Goal: Answer question/provide support: Share knowledge or assist other users

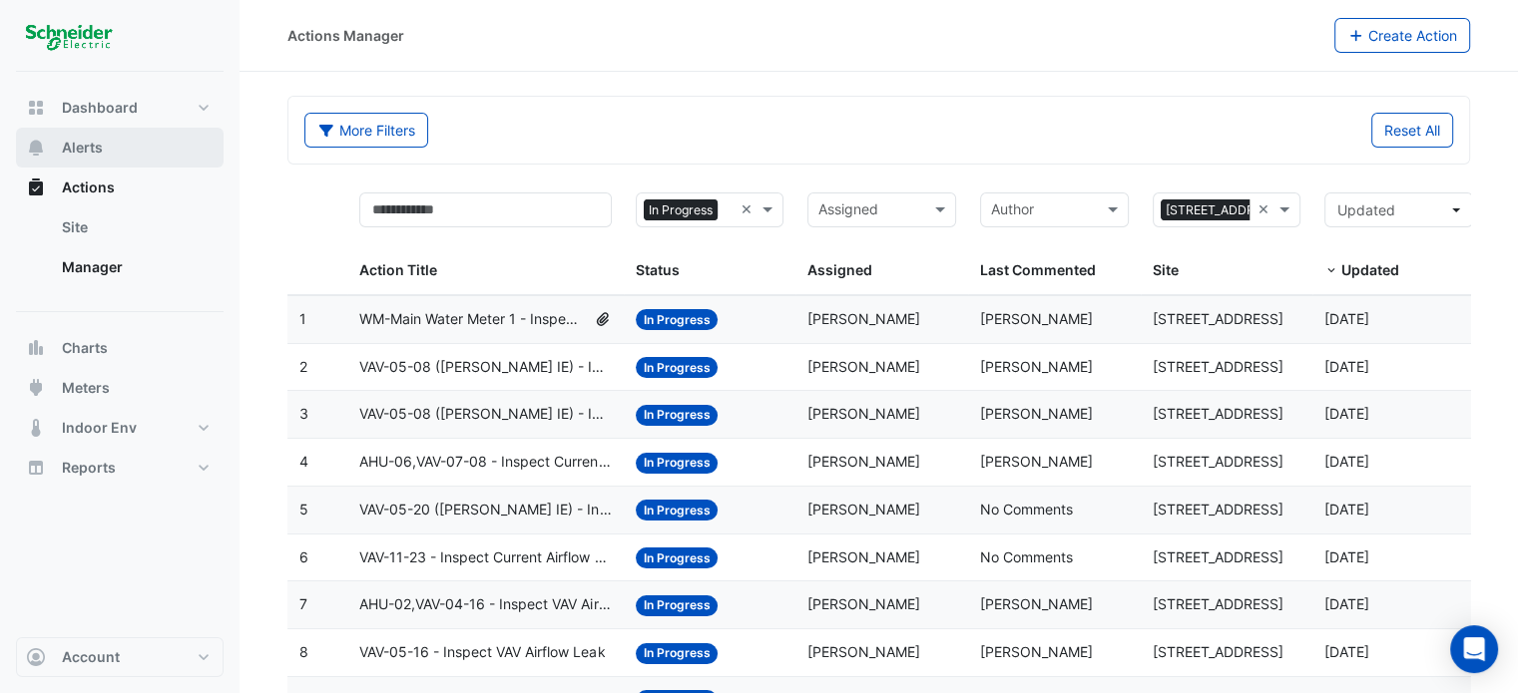
click at [97, 143] on span "Alerts" at bounding box center [82, 148] width 41 height 20
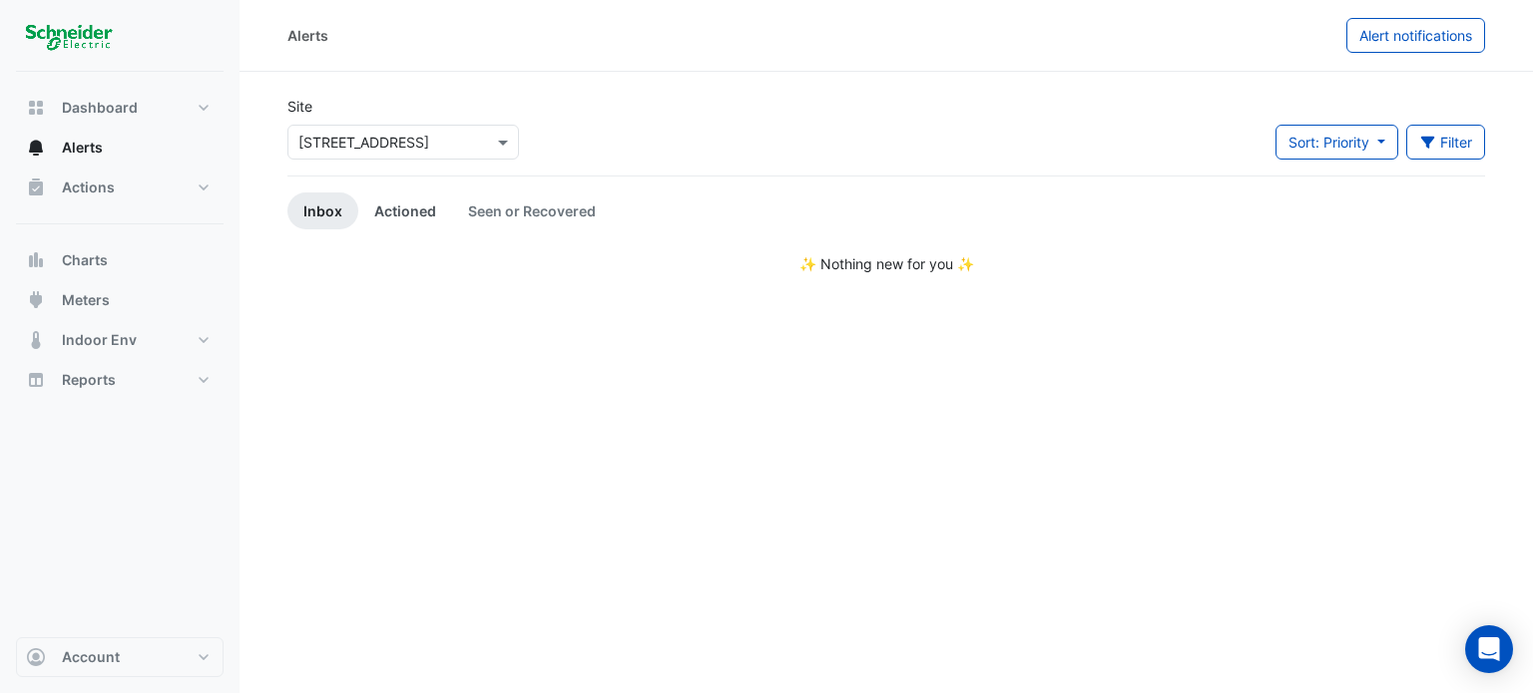
click at [415, 203] on link "Actioned" at bounding box center [405, 211] width 94 height 37
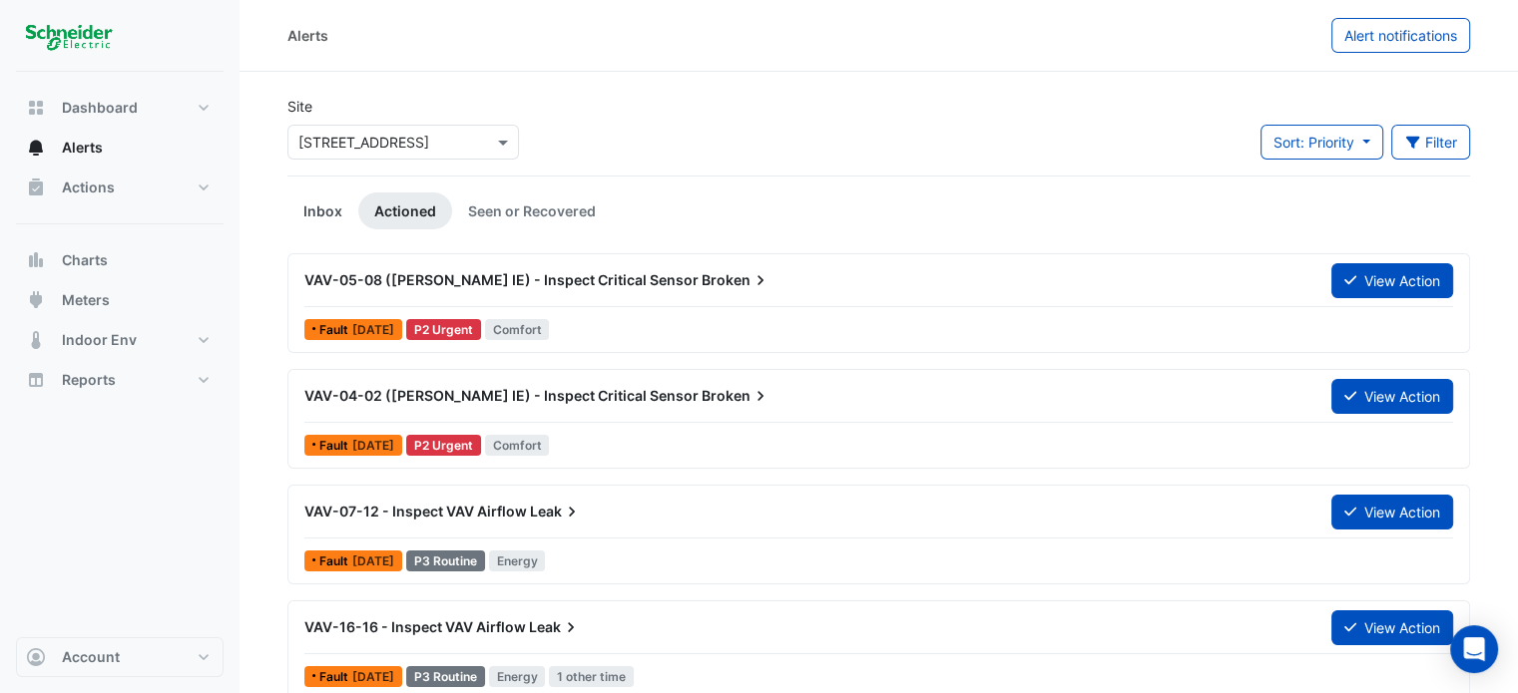
click at [336, 215] on link "Inbox" at bounding box center [322, 211] width 71 height 37
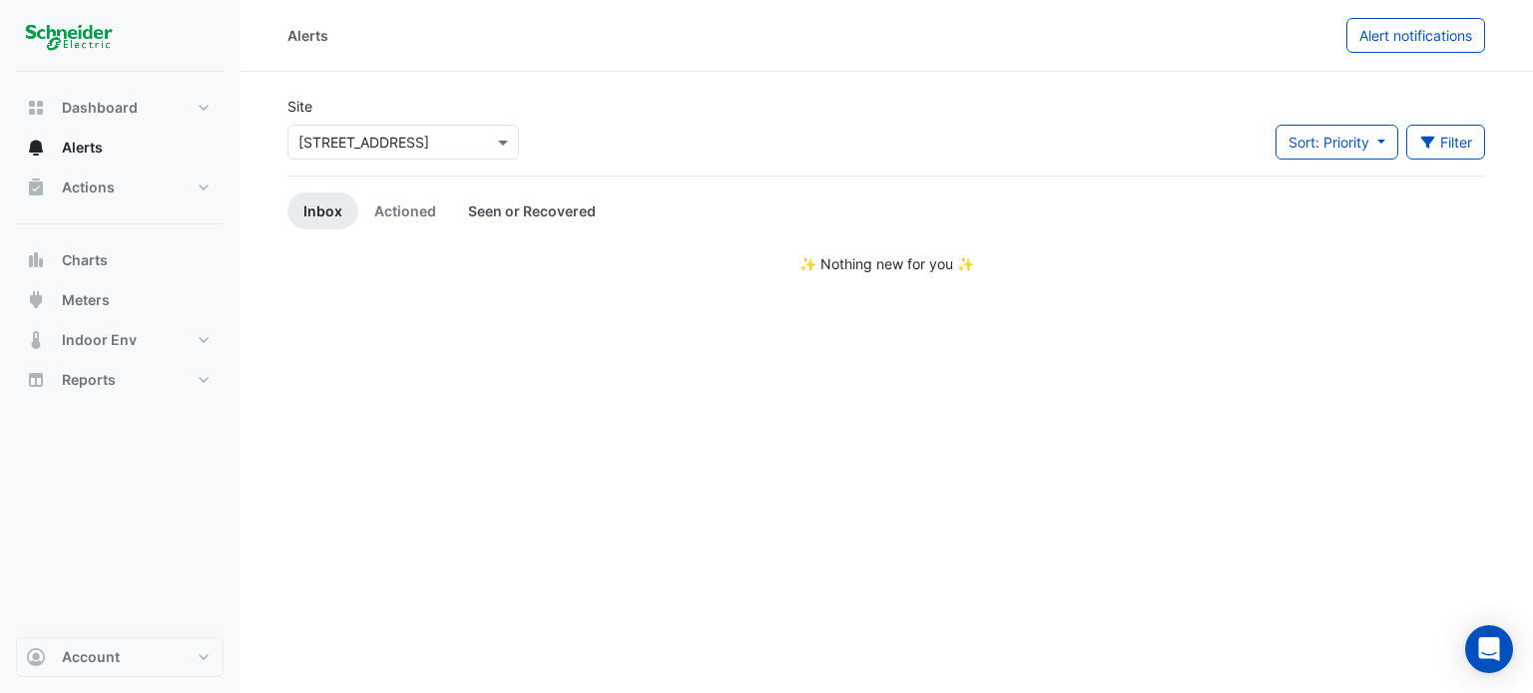
click at [523, 212] on link "Seen or Recovered" at bounding box center [532, 211] width 160 height 37
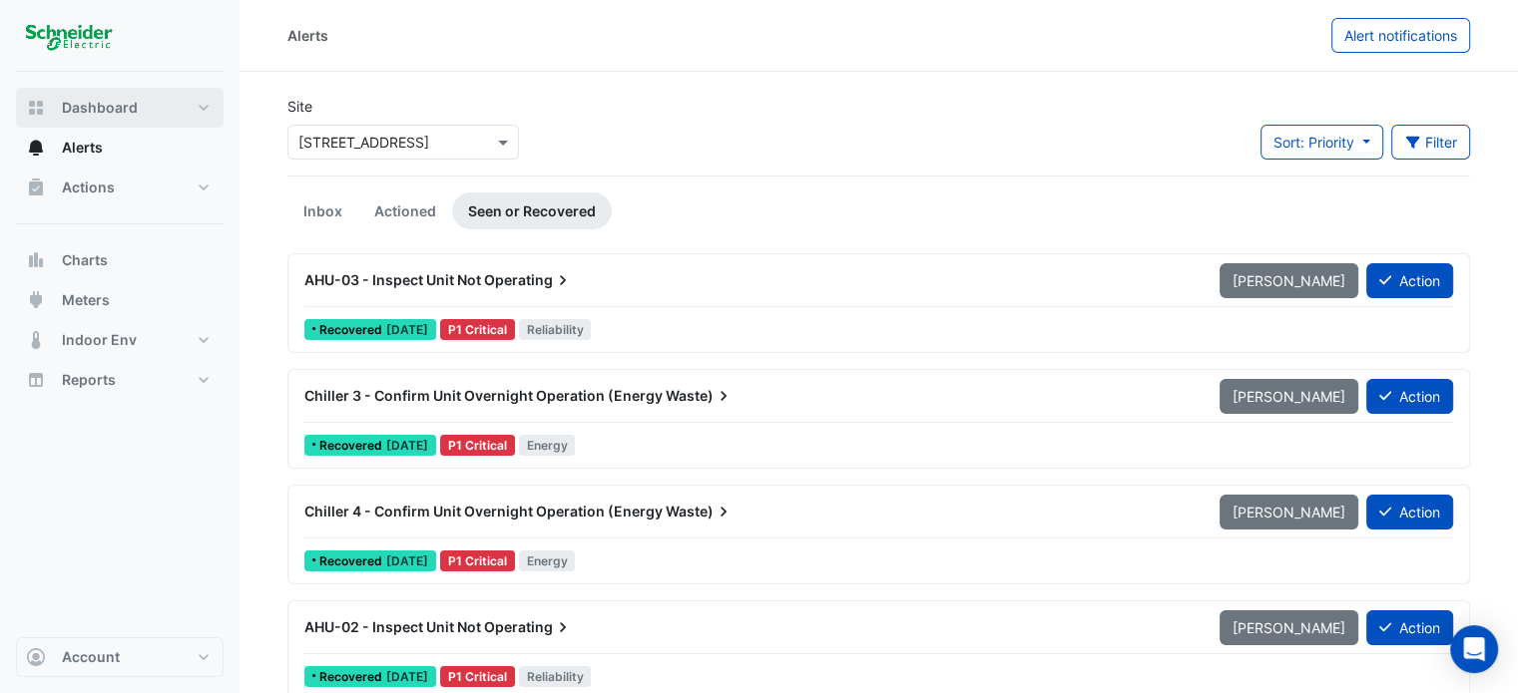
click at [99, 103] on span "Dashboard" at bounding box center [100, 108] width 76 height 20
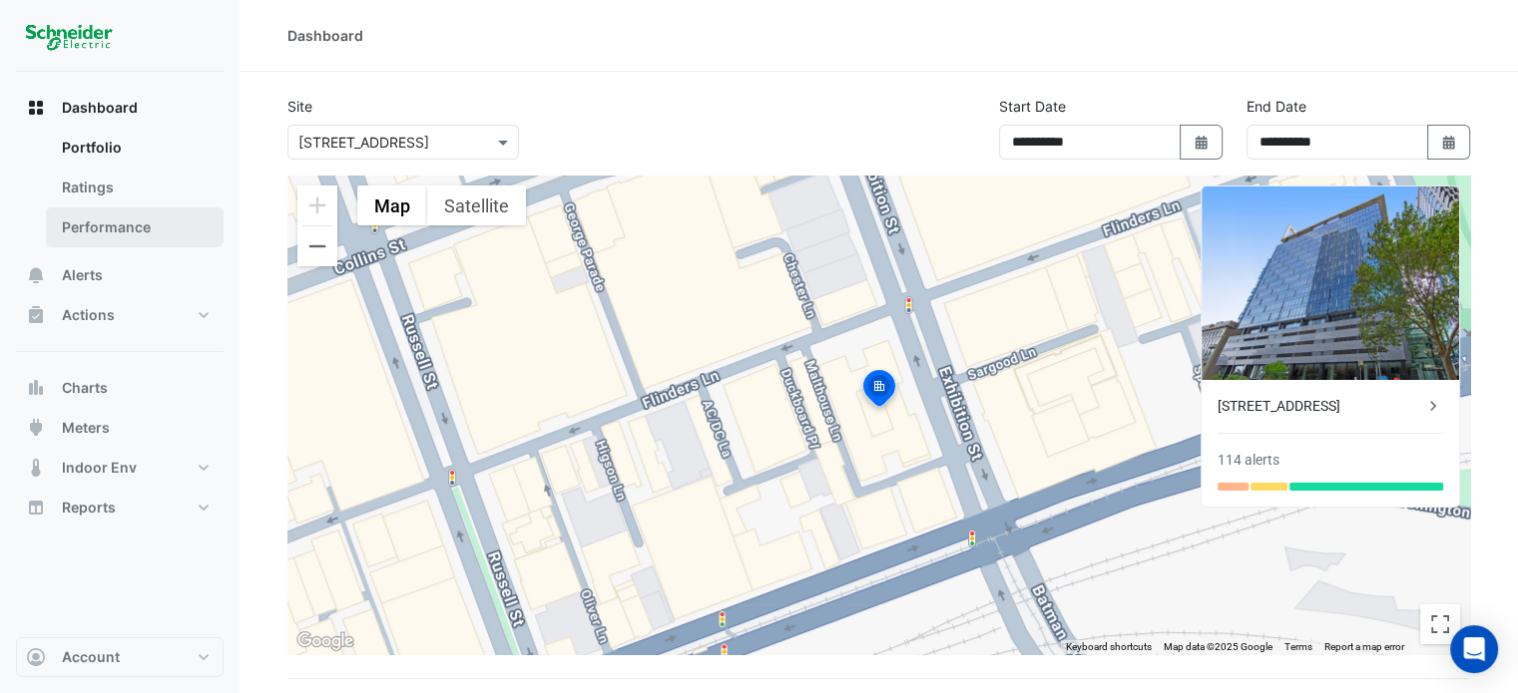
click at [113, 242] on link "Performance" at bounding box center [135, 228] width 178 height 40
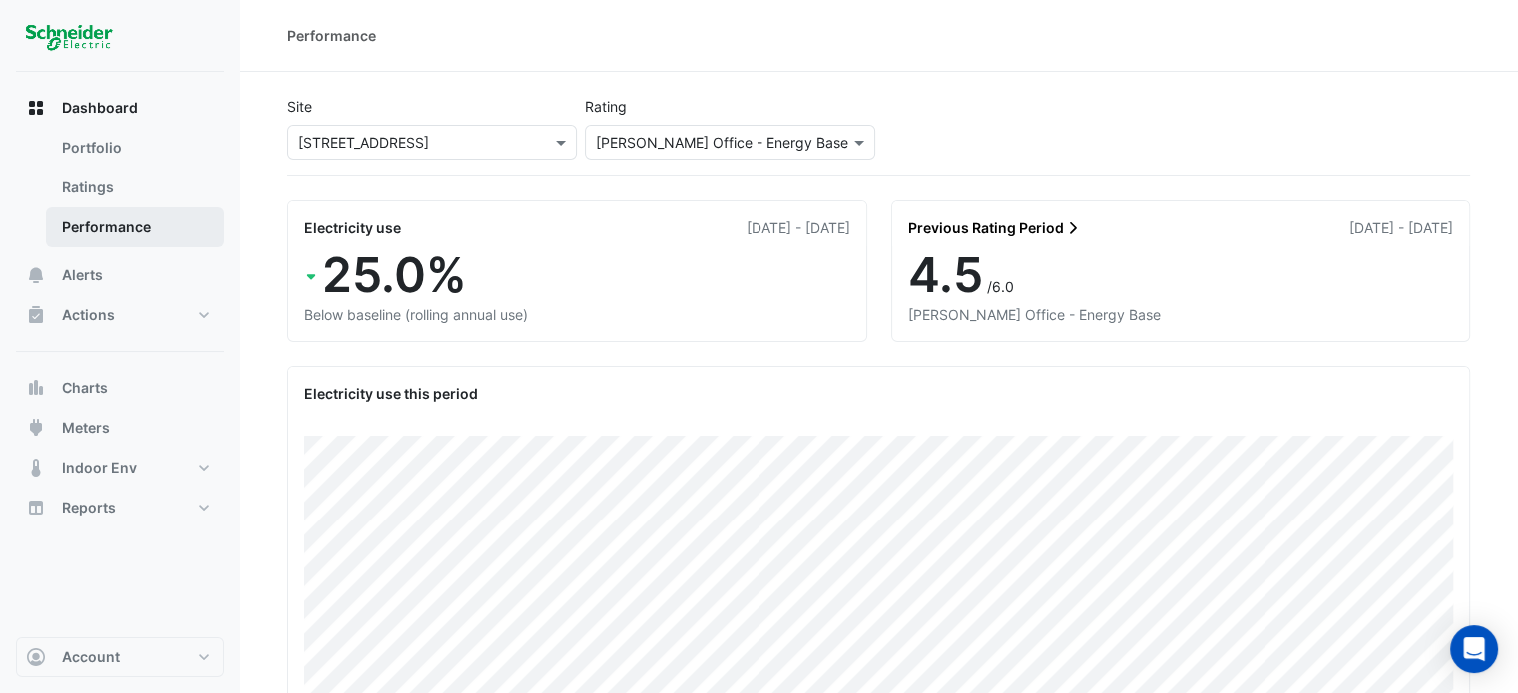
click at [117, 230] on link "Performance" at bounding box center [135, 228] width 178 height 40
click at [96, 311] on span "Actions" at bounding box center [88, 315] width 53 height 20
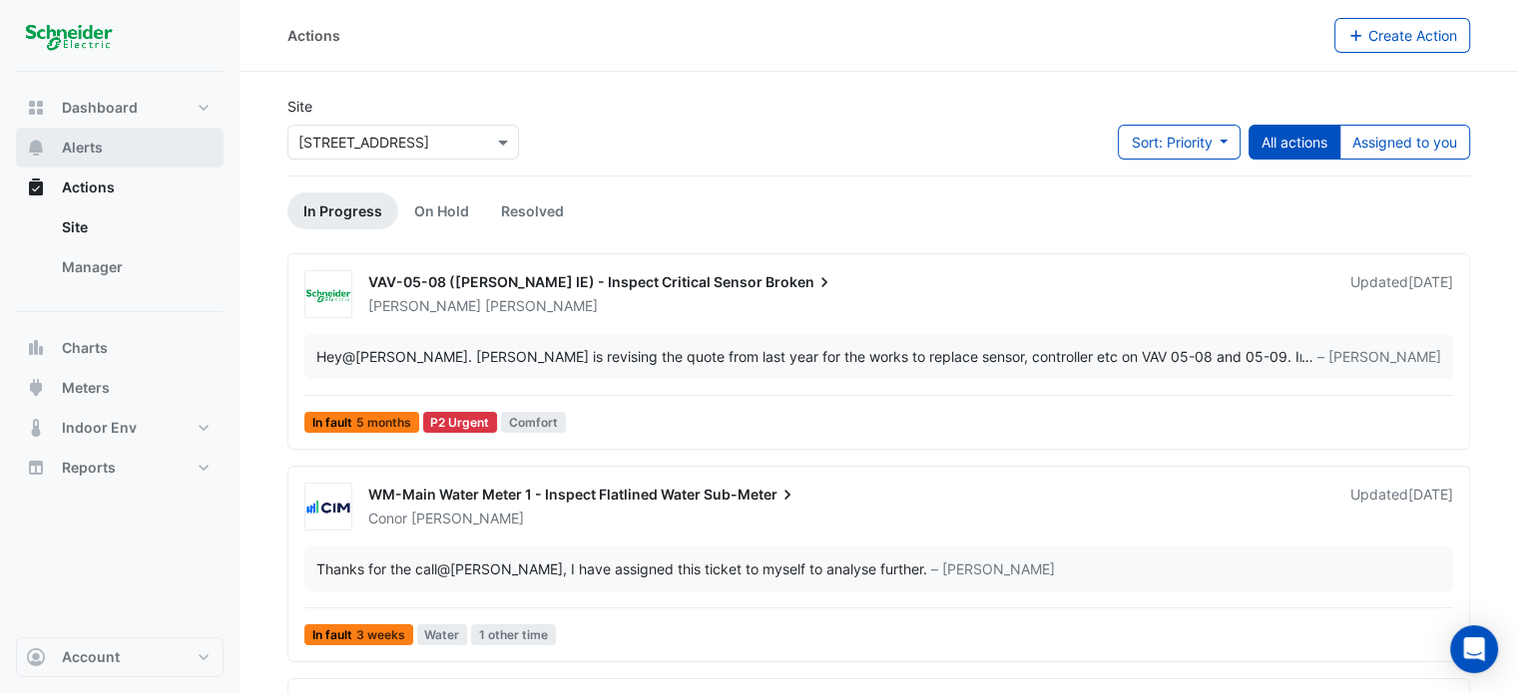
click at [97, 156] on span "Alerts" at bounding box center [82, 148] width 41 height 20
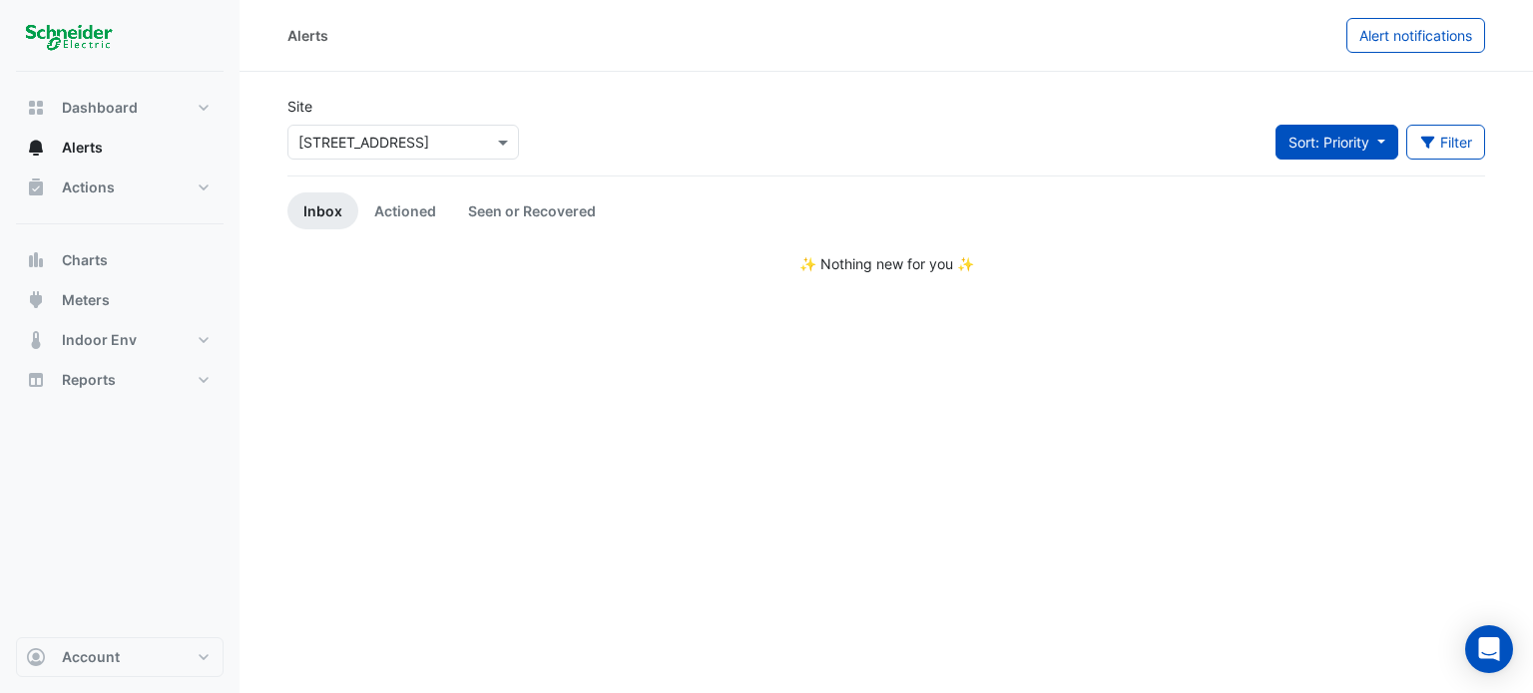
click at [1375, 140] on button "Sort: Priority" at bounding box center [1336, 142] width 123 height 35
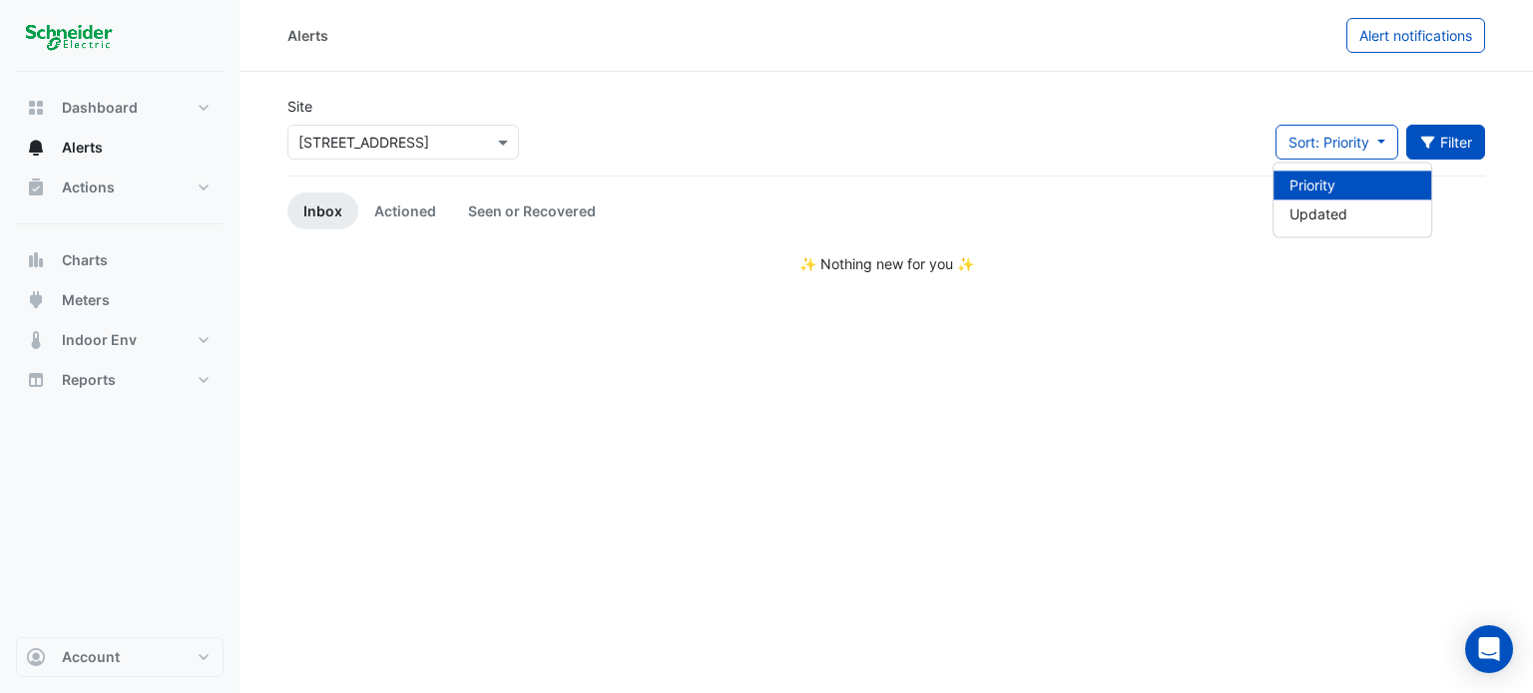
click at [1441, 138] on button "Filter" at bounding box center [1446, 142] width 80 height 35
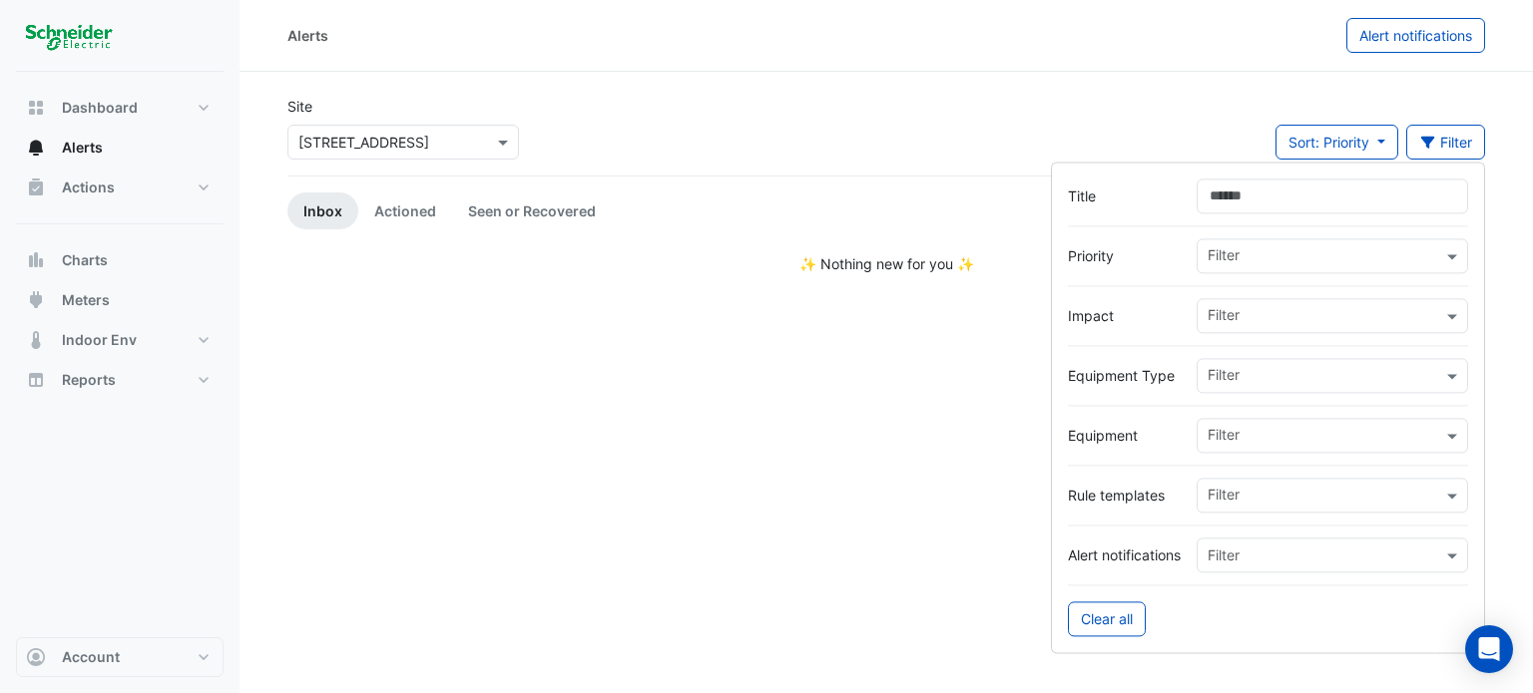
click at [1141, 130] on div "Site Select a Site × [STREET_ADDRESS] Sort: Priority Priority Updated Filter" at bounding box center [885, 136] width 1221 height 80
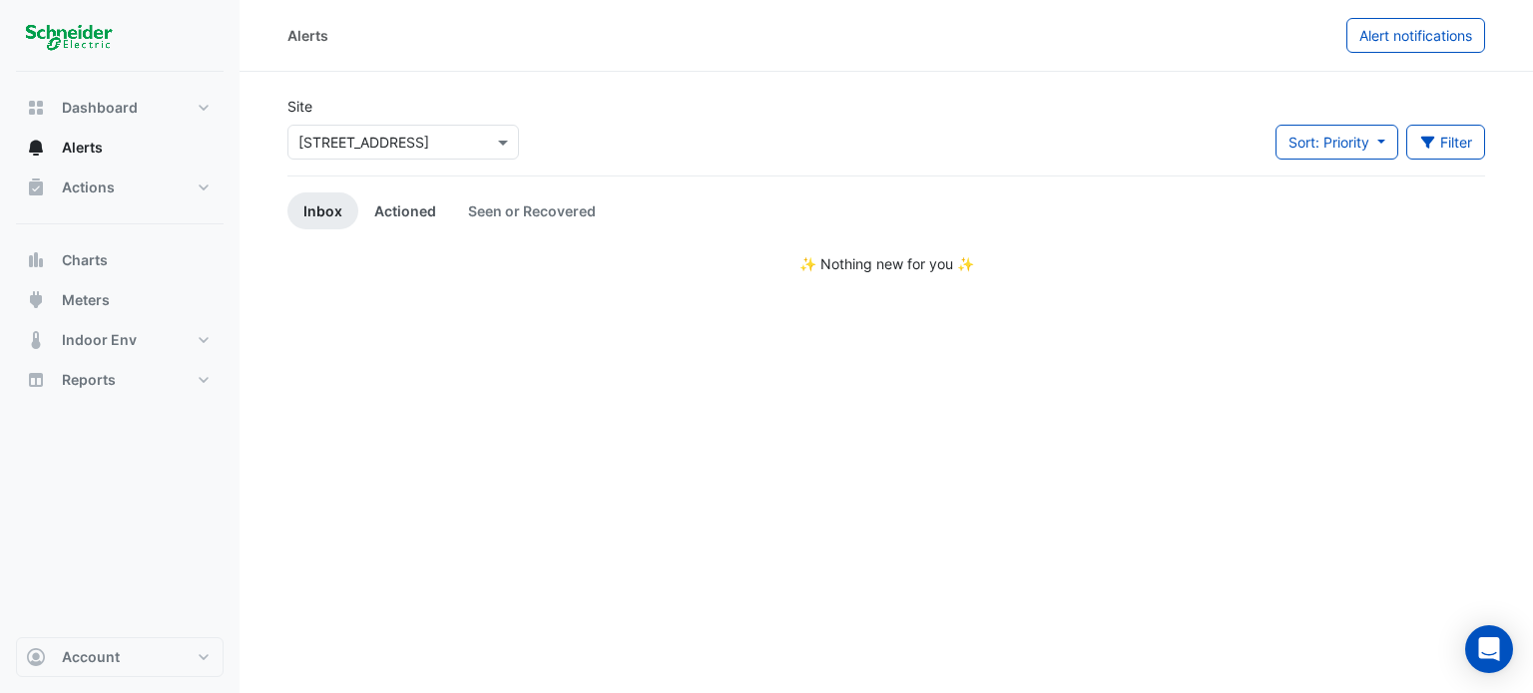
click at [403, 208] on link "Actioned" at bounding box center [405, 211] width 94 height 37
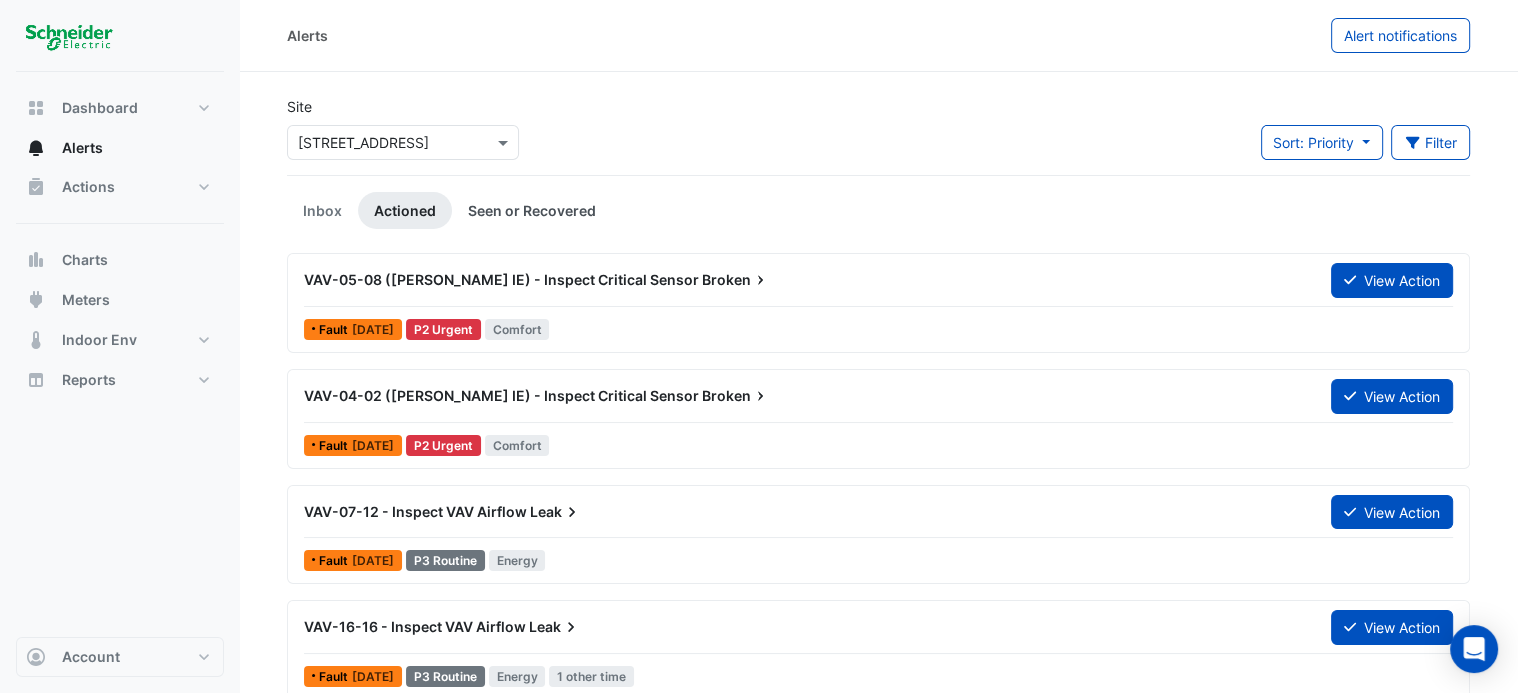
click at [499, 220] on link "Seen or Recovered" at bounding box center [532, 211] width 160 height 37
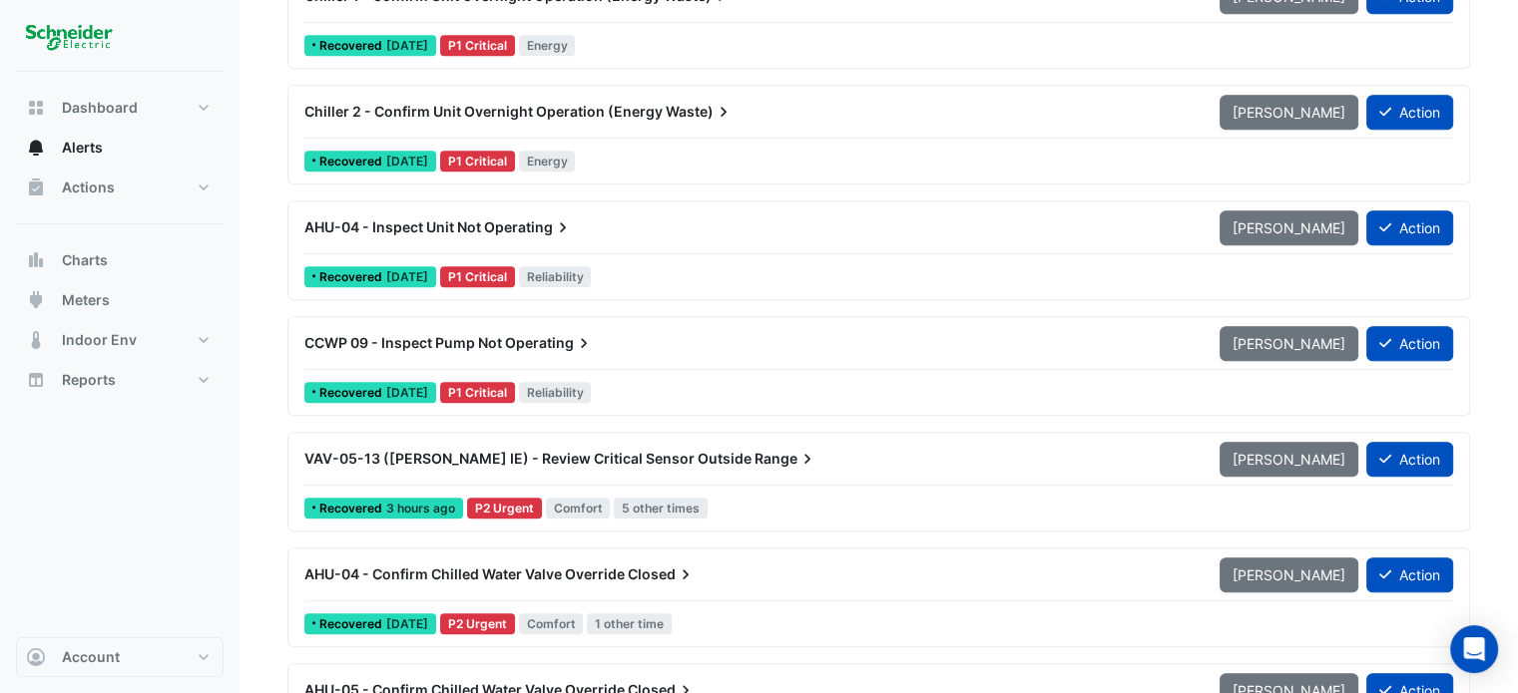
scroll to position [1098, 0]
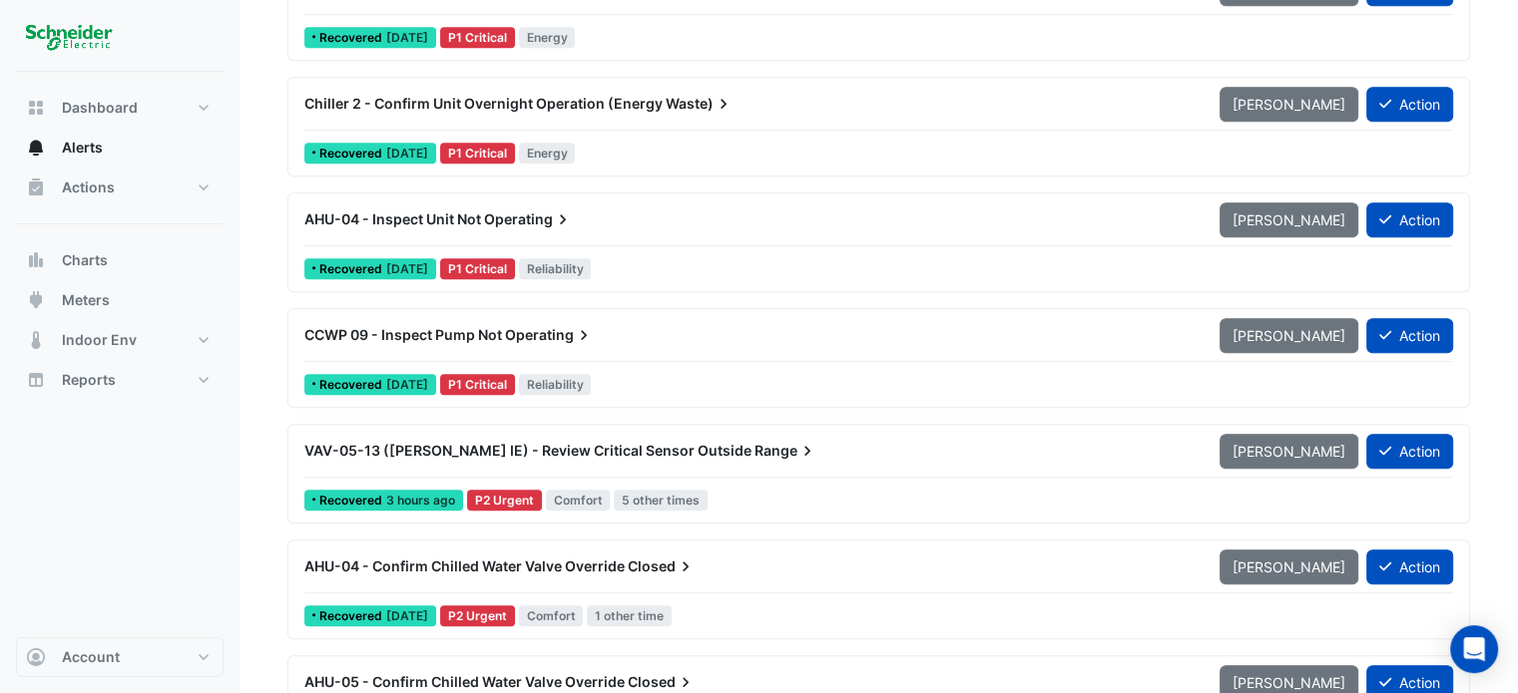
click at [500, 443] on span "VAV-05-13 ([PERSON_NAME] IE) - Review Critical Sensor Outside" at bounding box center [527, 450] width 447 height 17
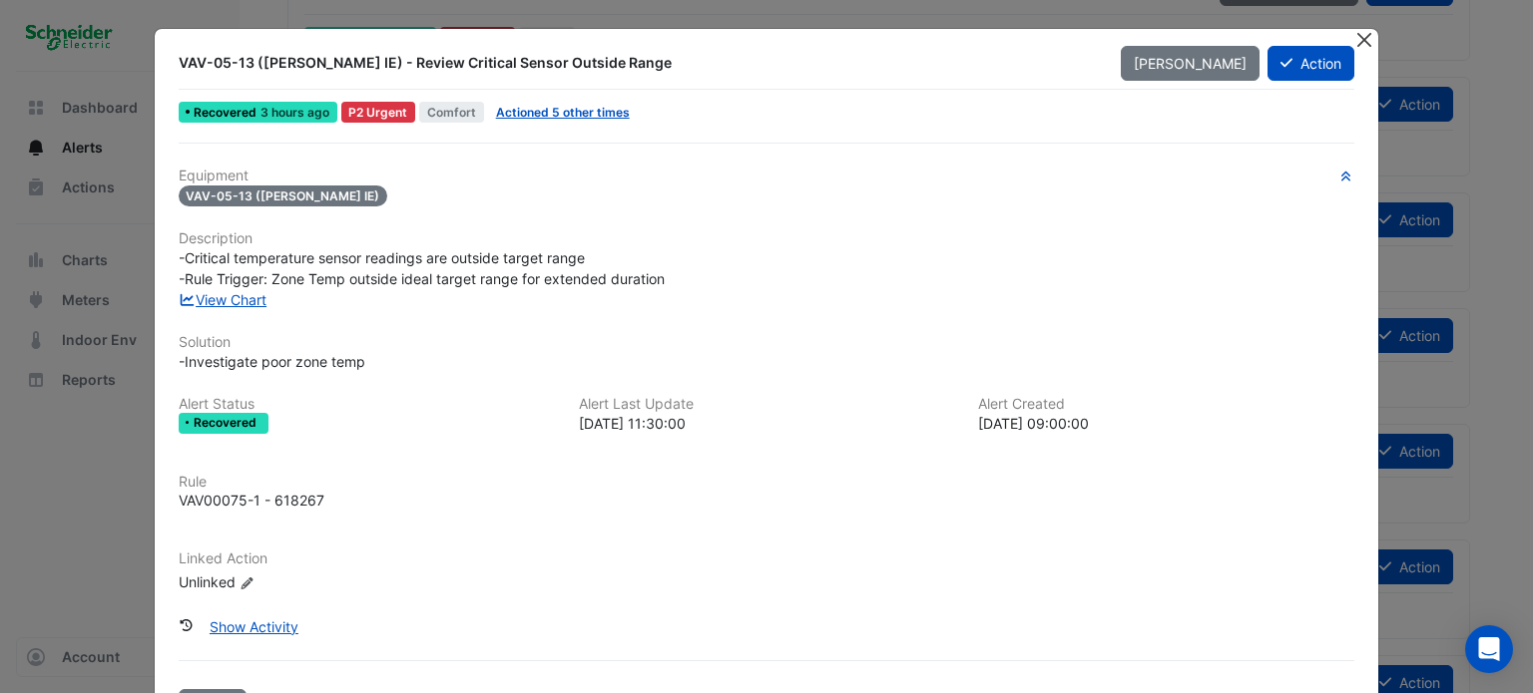
click at [1357, 42] on button "Close" at bounding box center [1363, 39] width 21 height 21
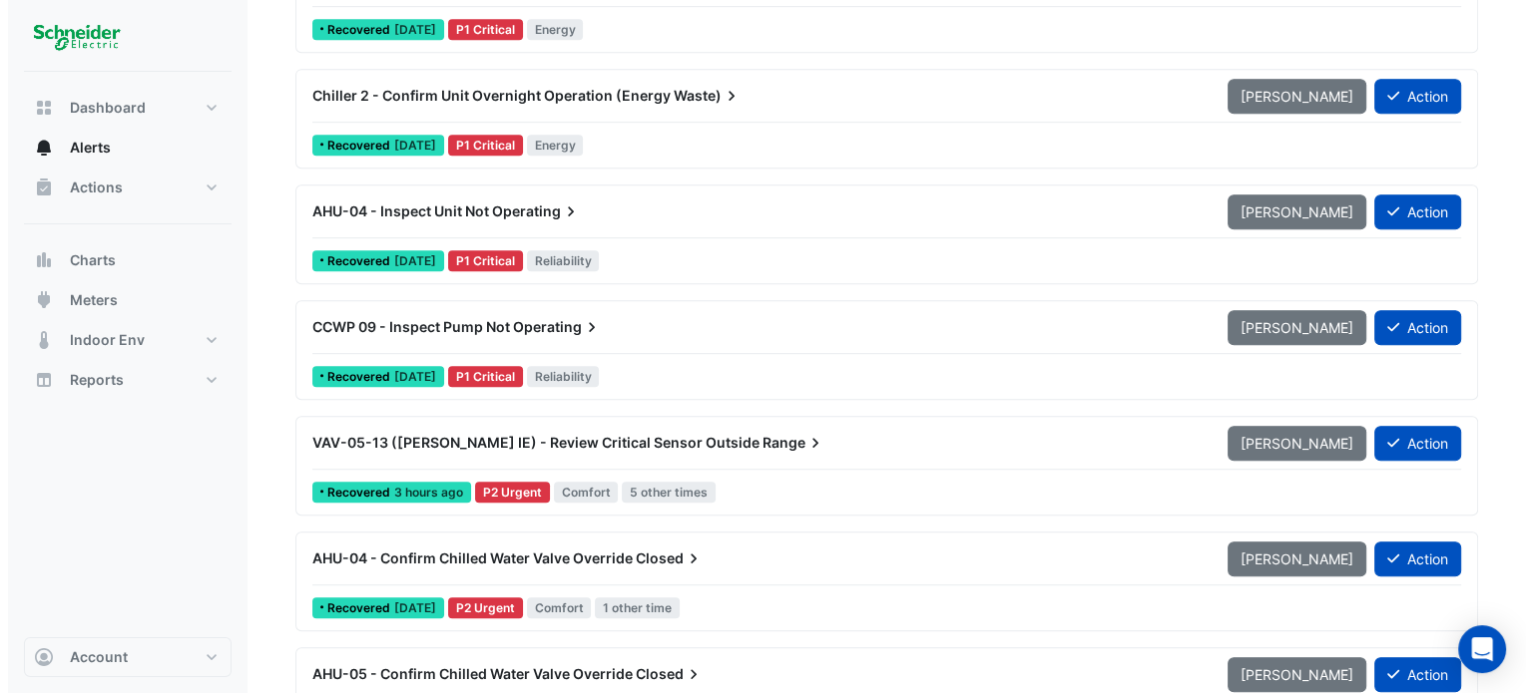
scroll to position [1098, 0]
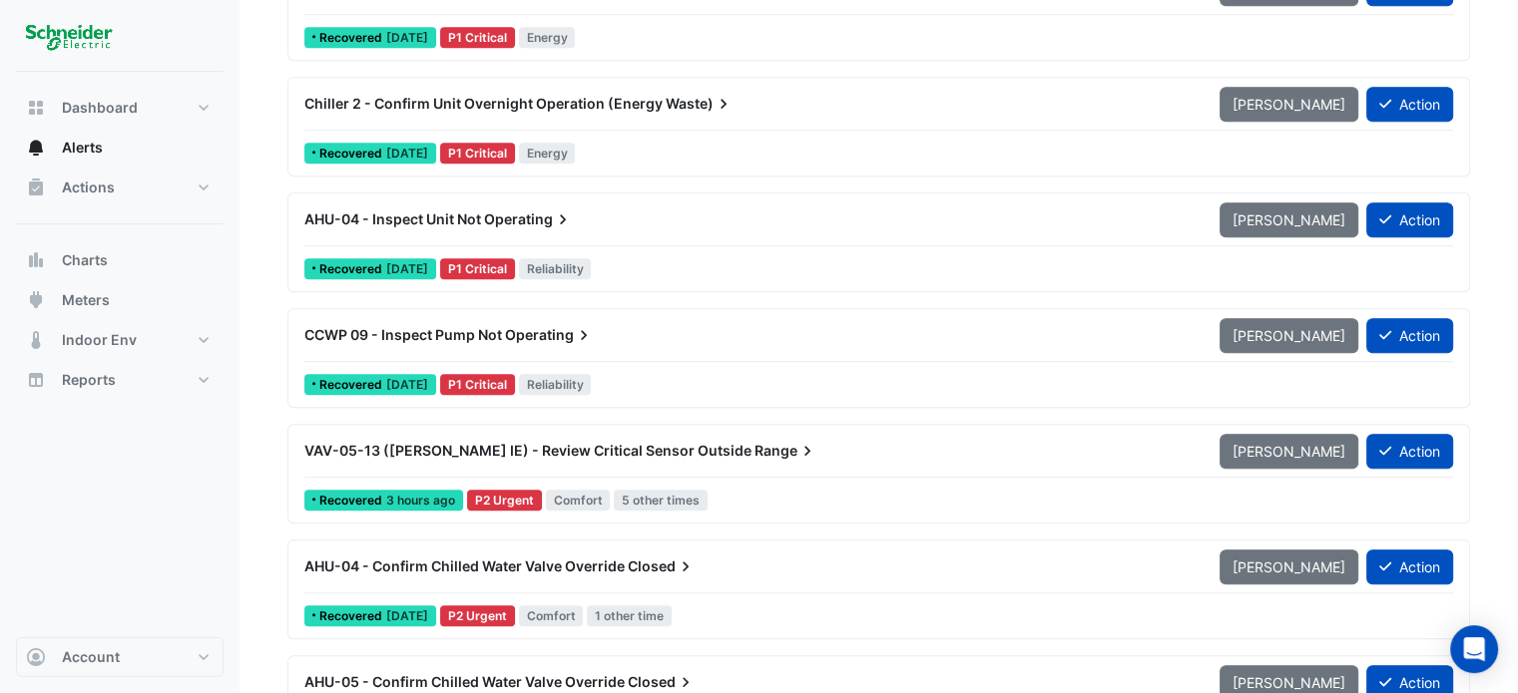
click at [422, 447] on span "VAV-05-13 ([PERSON_NAME] IE) - Review Critical Sensor Outside" at bounding box center [527, 450] width 447 height 17
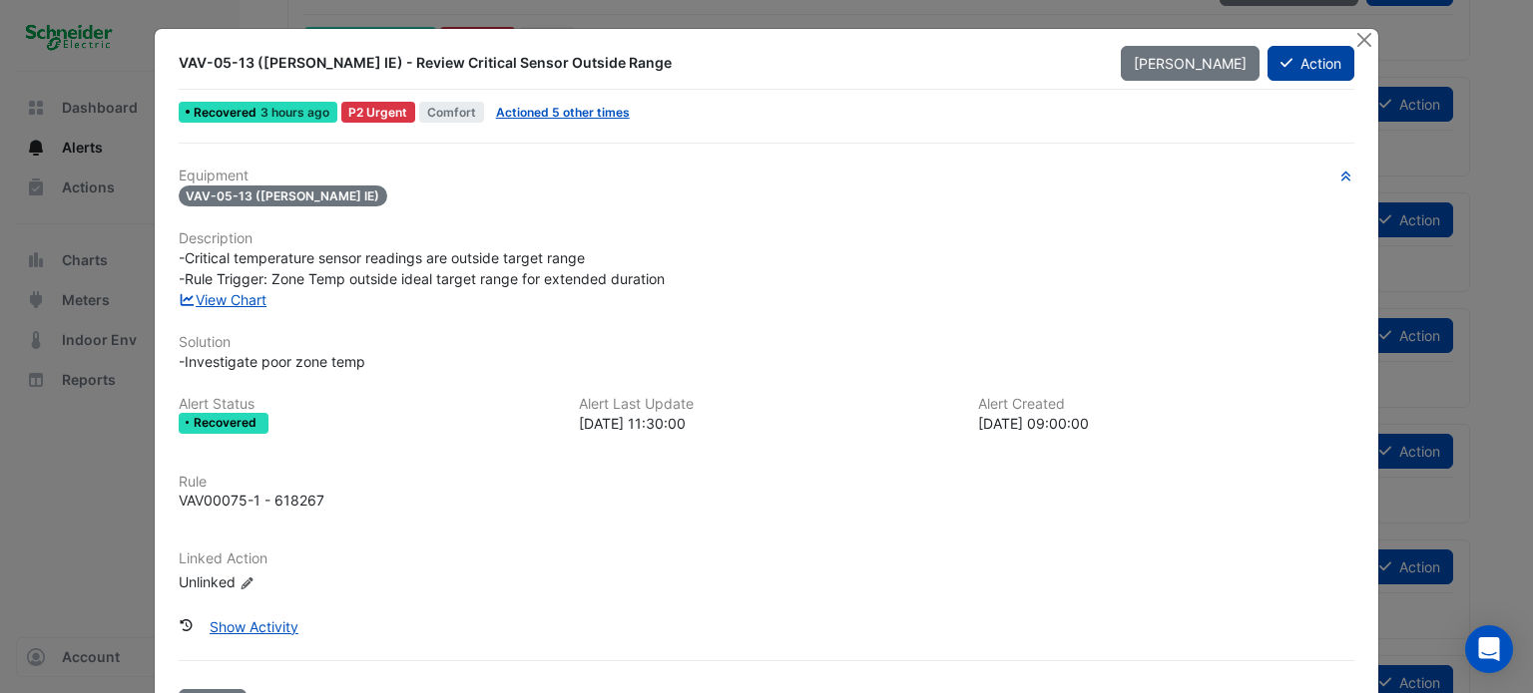
click at [1280, 67] on icon at bounding box center [1286, 63] width 12 height 14
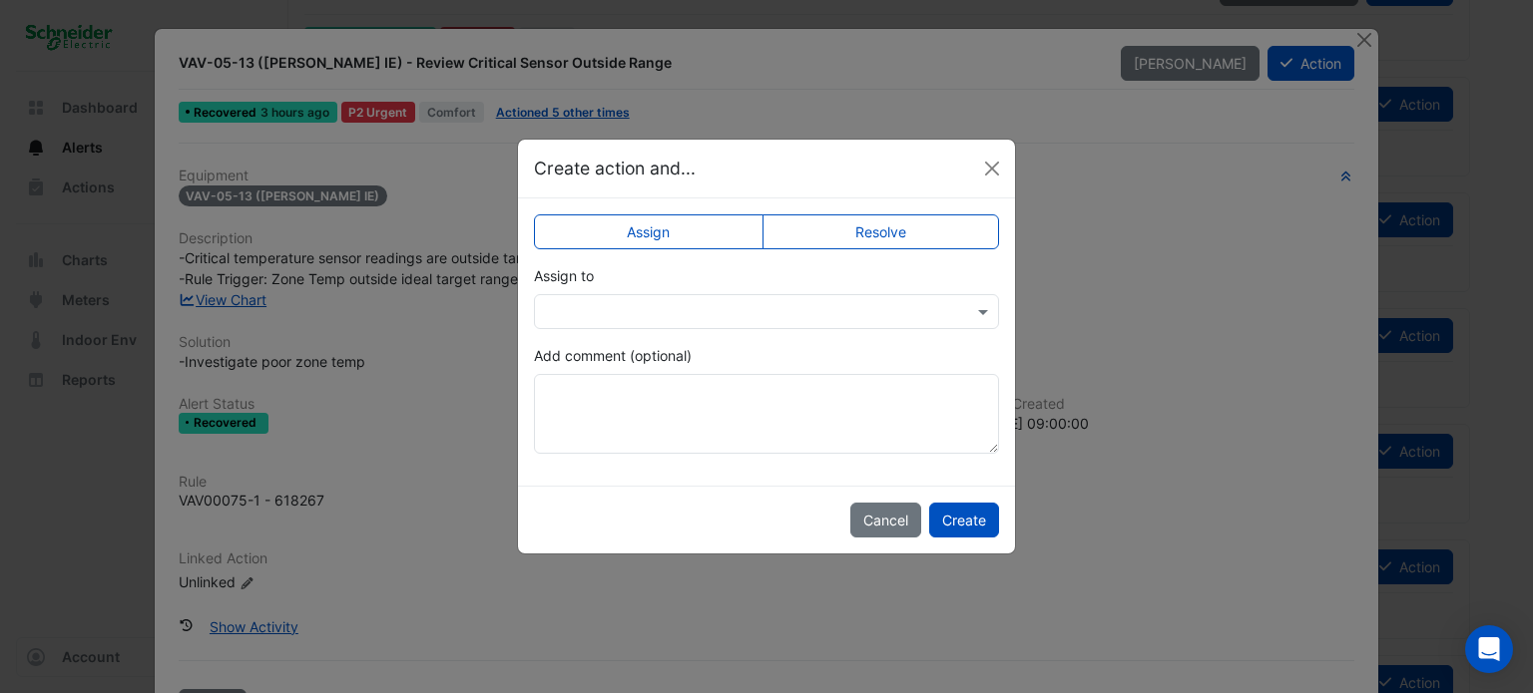
click at [706, 292] on div "Assign to" at bounding box center [766, 297] width 465 height 64
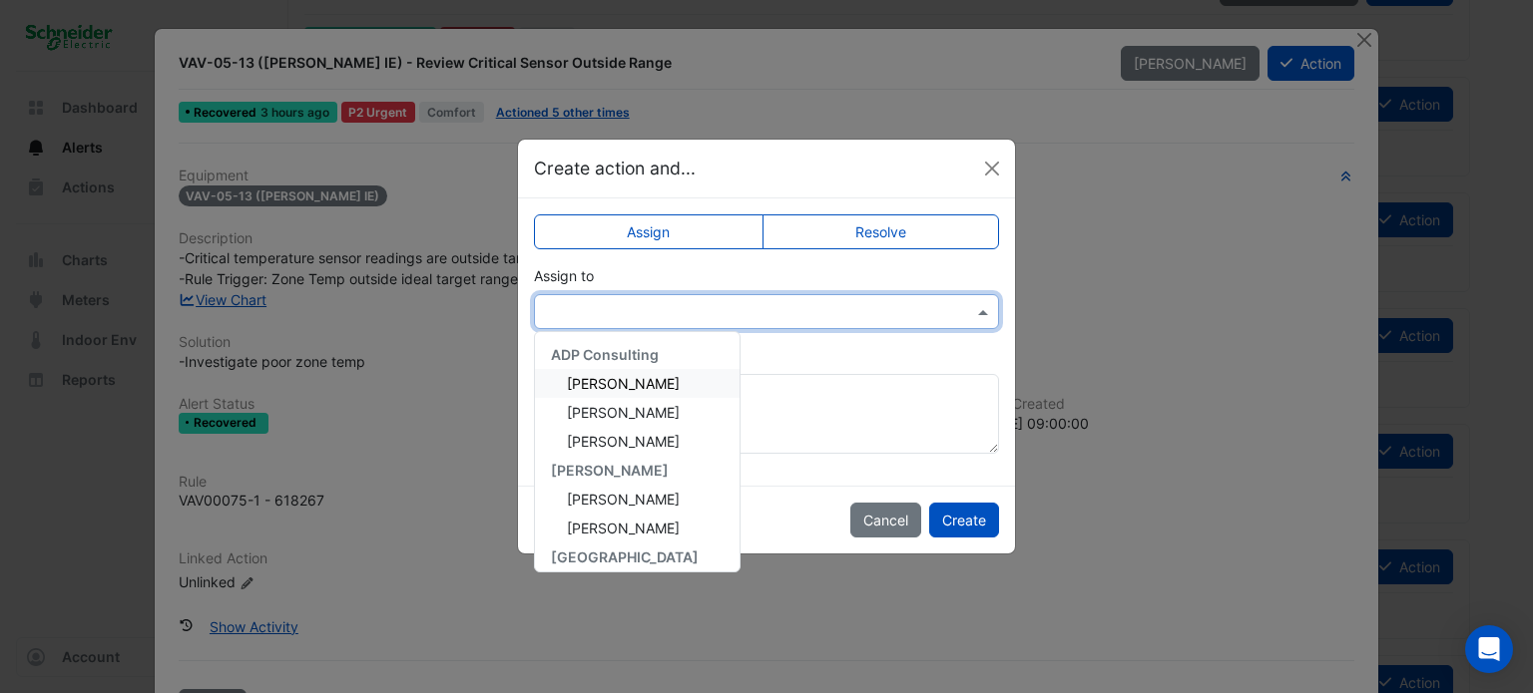
click at [706, 310] on input "text" at bounding box center [746, 312] width 403 height 21
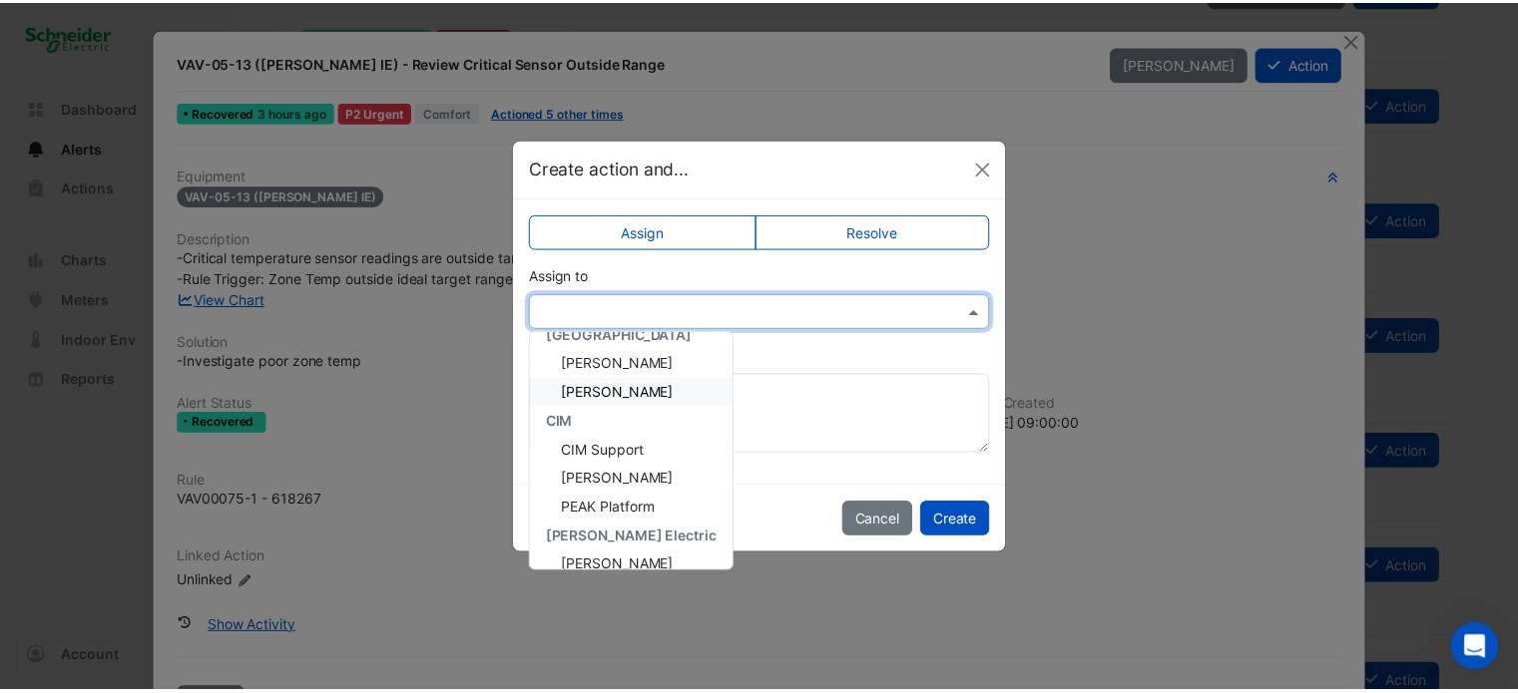
scroll to position [267, 0]
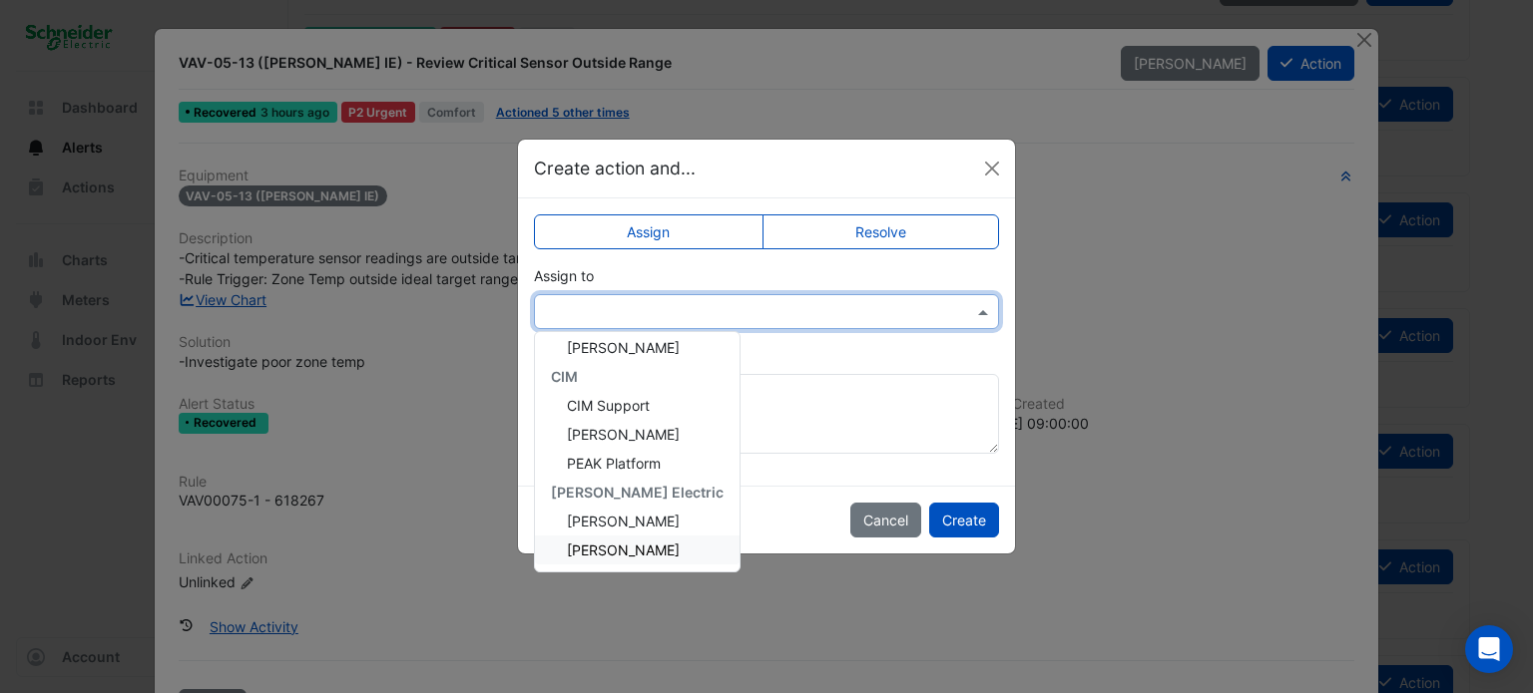
click at [671, 550] on span "[PERSON_NAME]" at bounding box center [623, 550] width 113 height 17
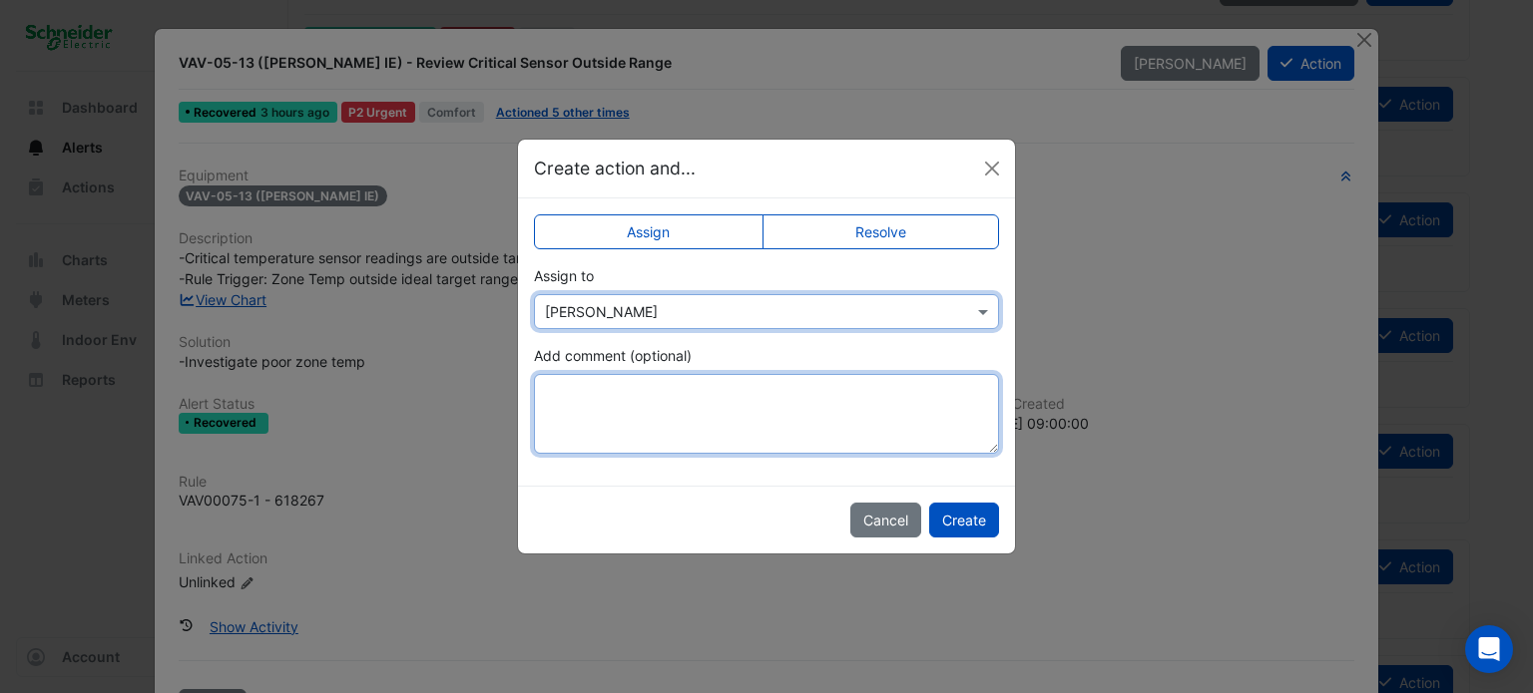
click at [814, 421] on textarea "Add comment (optional)" at bounding box center [766, 414] width 465 height 80
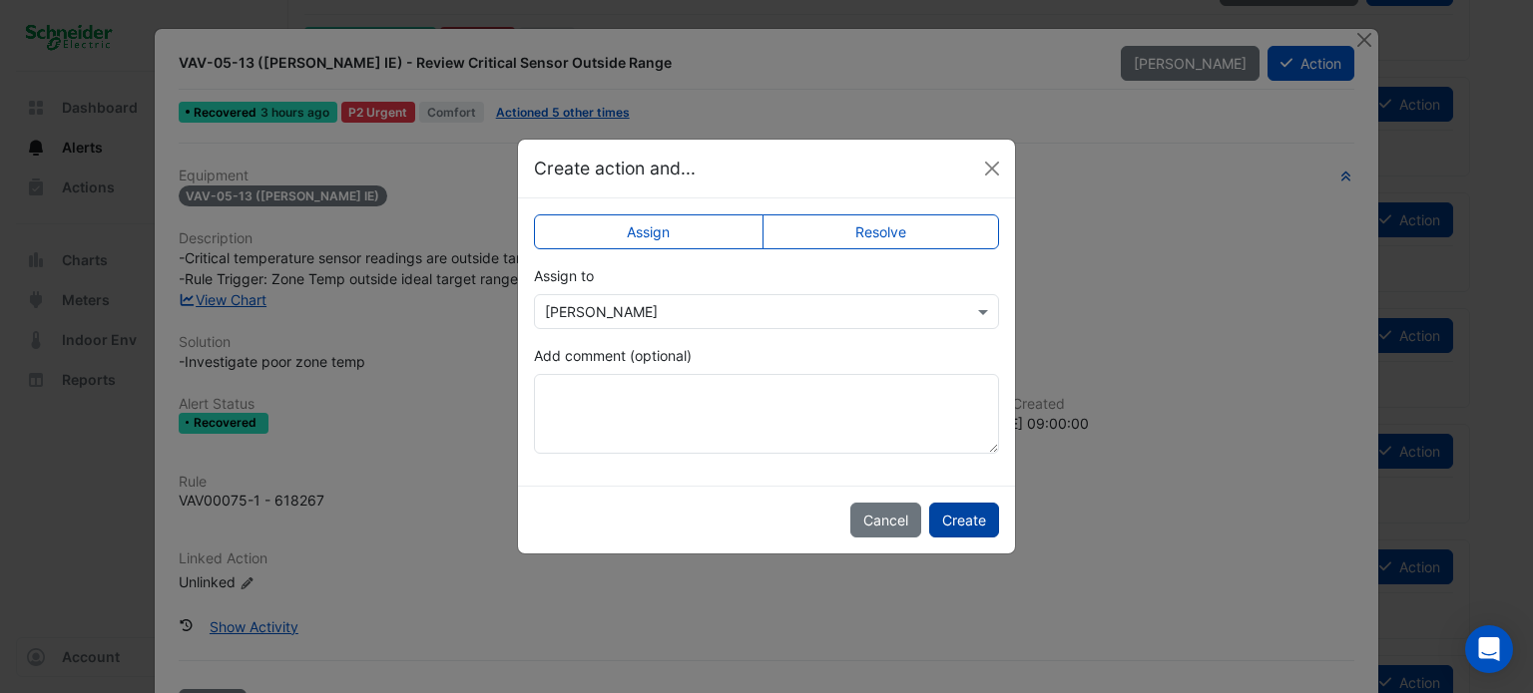
click at [958, 519] on button "Create" at bounding box center [964, 520] width 70 height 35
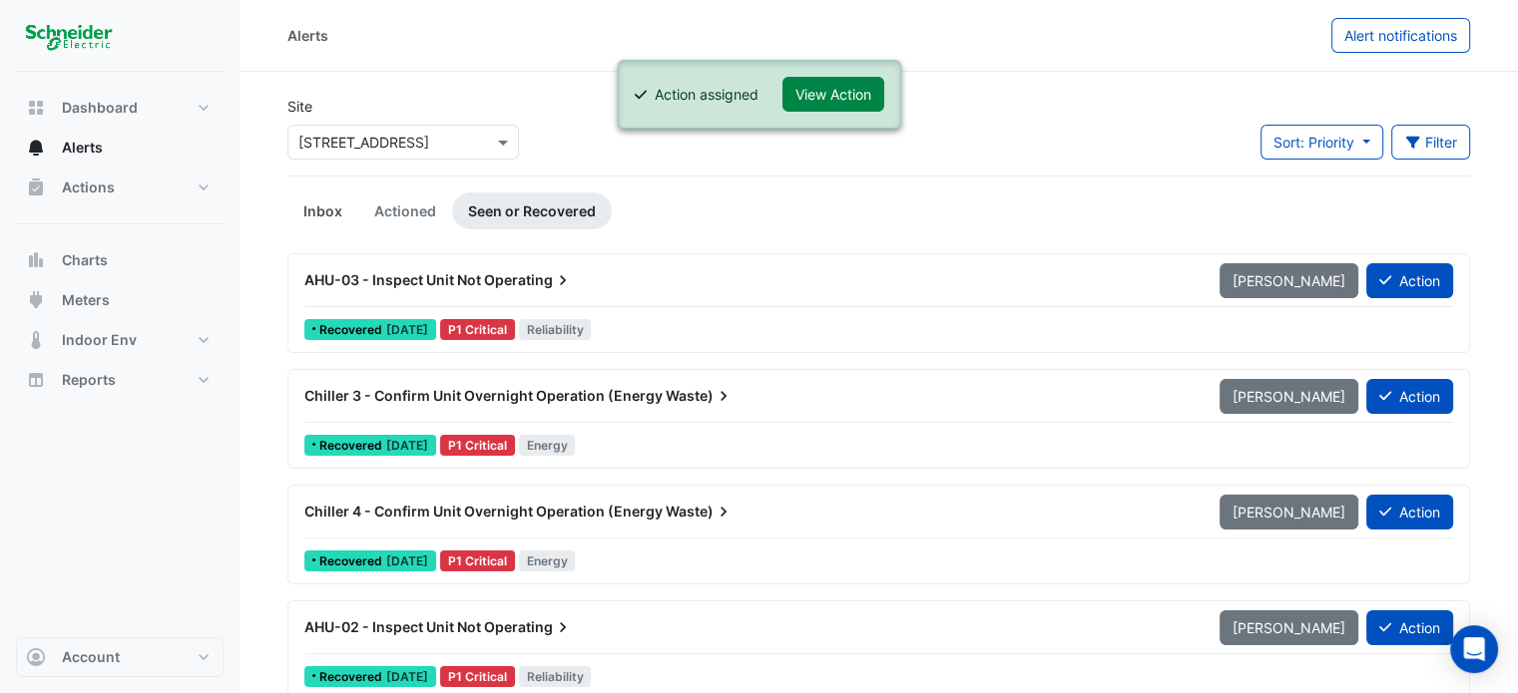
click at [323, 207] on link "Inbox" at bounding box center [322, 211] width 71 height 37
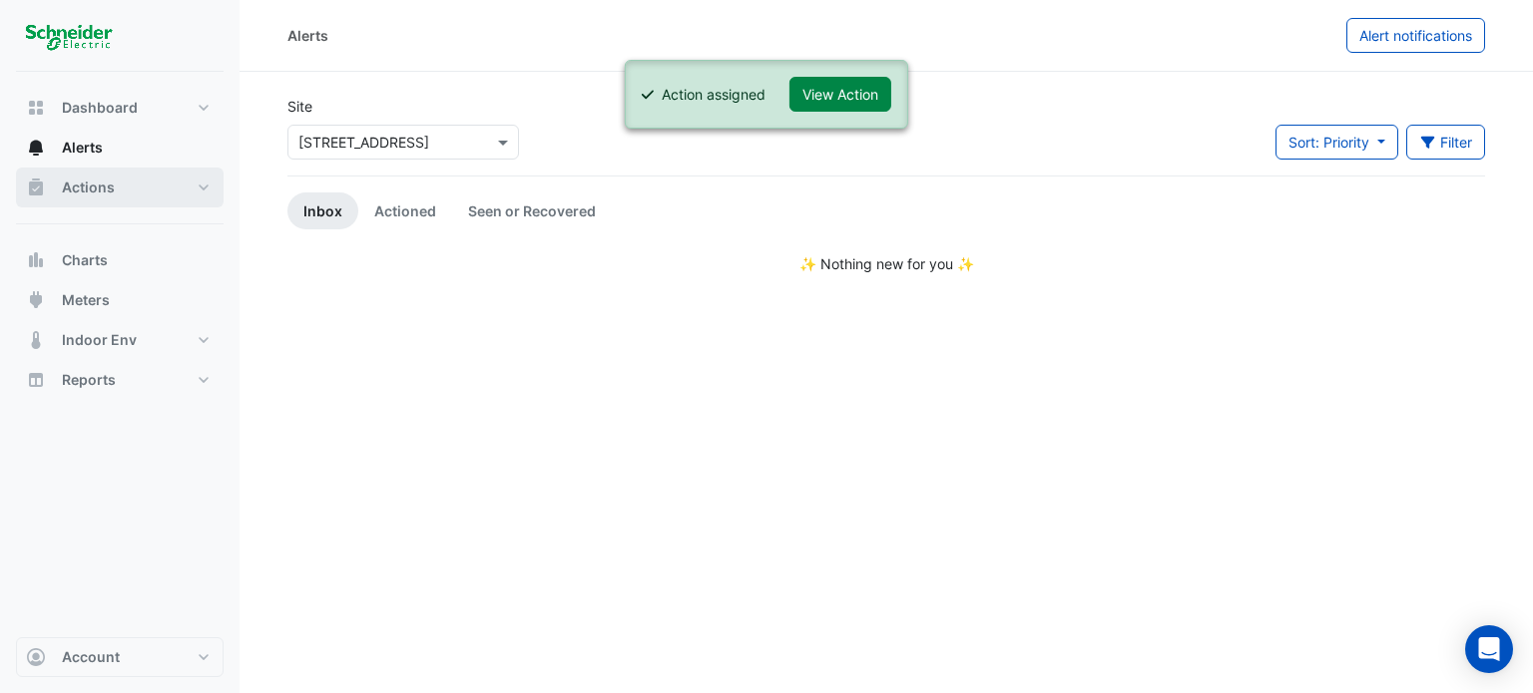
click at [99, 187] on span "Actions" at bounding box center [88, 188] width 53 height 20
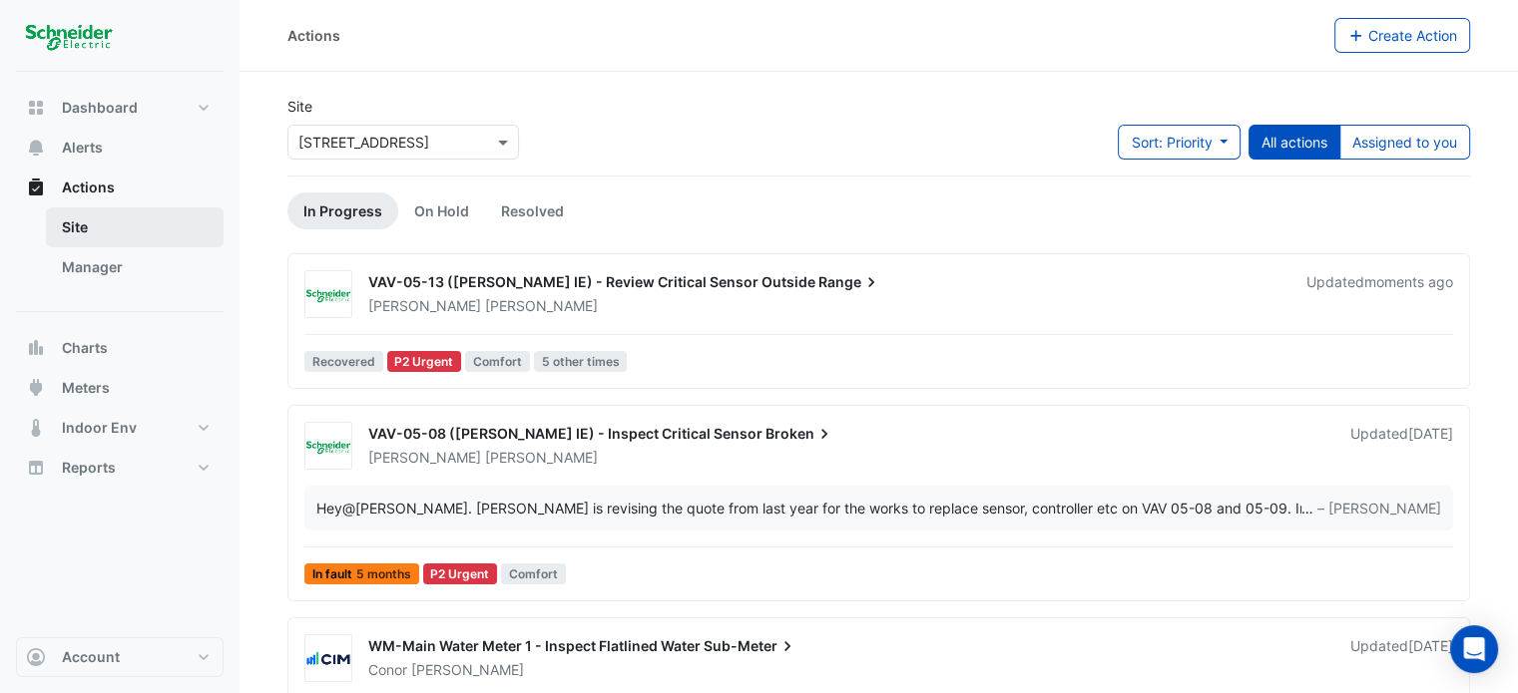
click at [98, 219] on link "Site" at bounding box center [135, 228] width 178 height 40
click at [116, 191] on button "Actions" at bounding box center [120, 188] width 208 height 40
click at [121, 121] on button "Dashboard" at bounding box center [120, 108] width 208 height 40
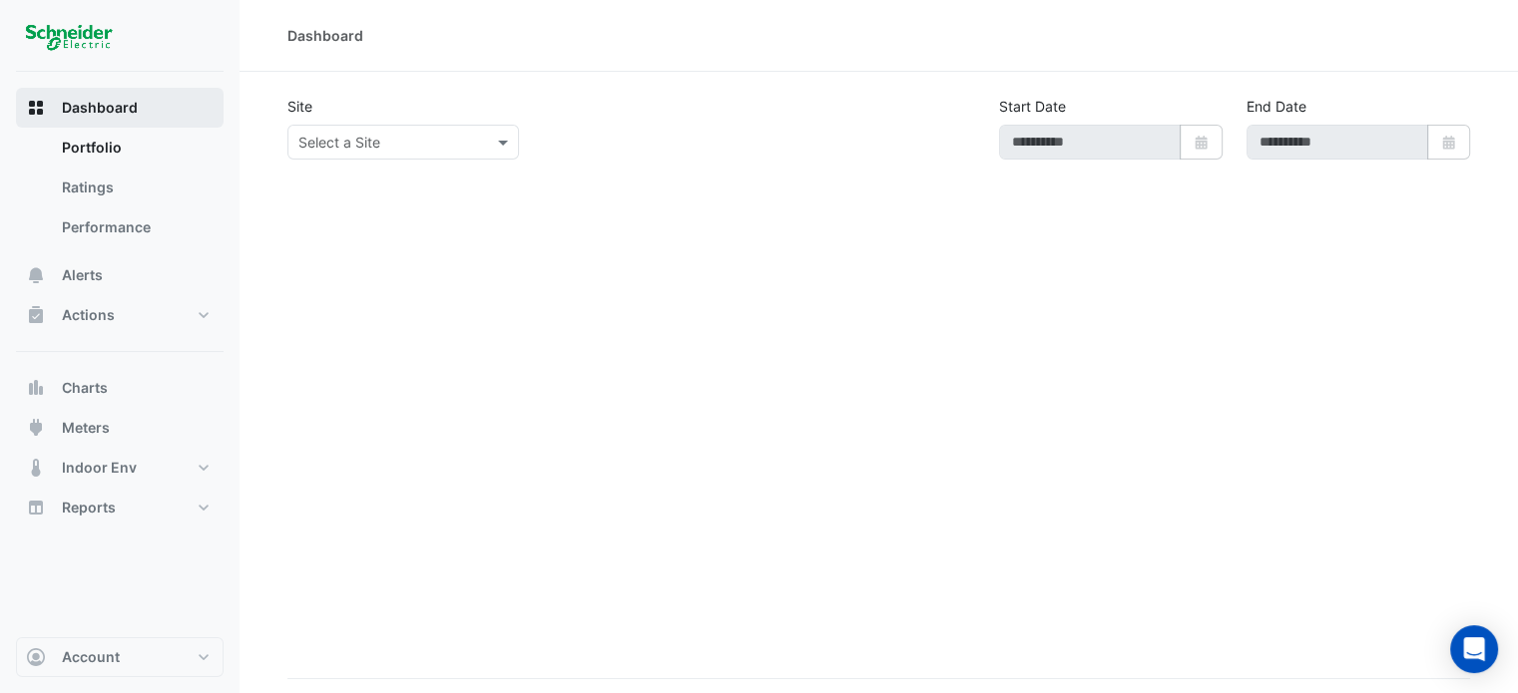
type input "**********"
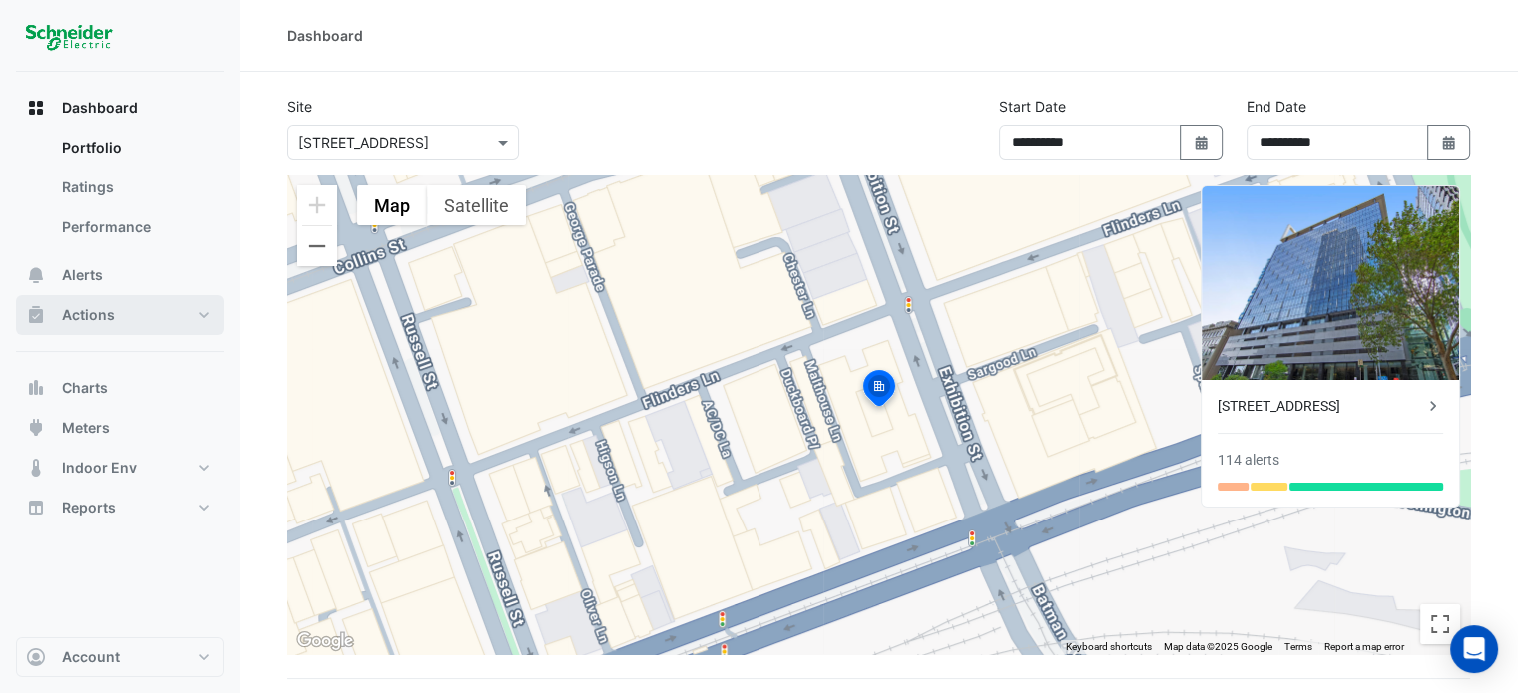
click at [94, 302] on button "Actions" at bounding box center [120, 315] width 208 height 40
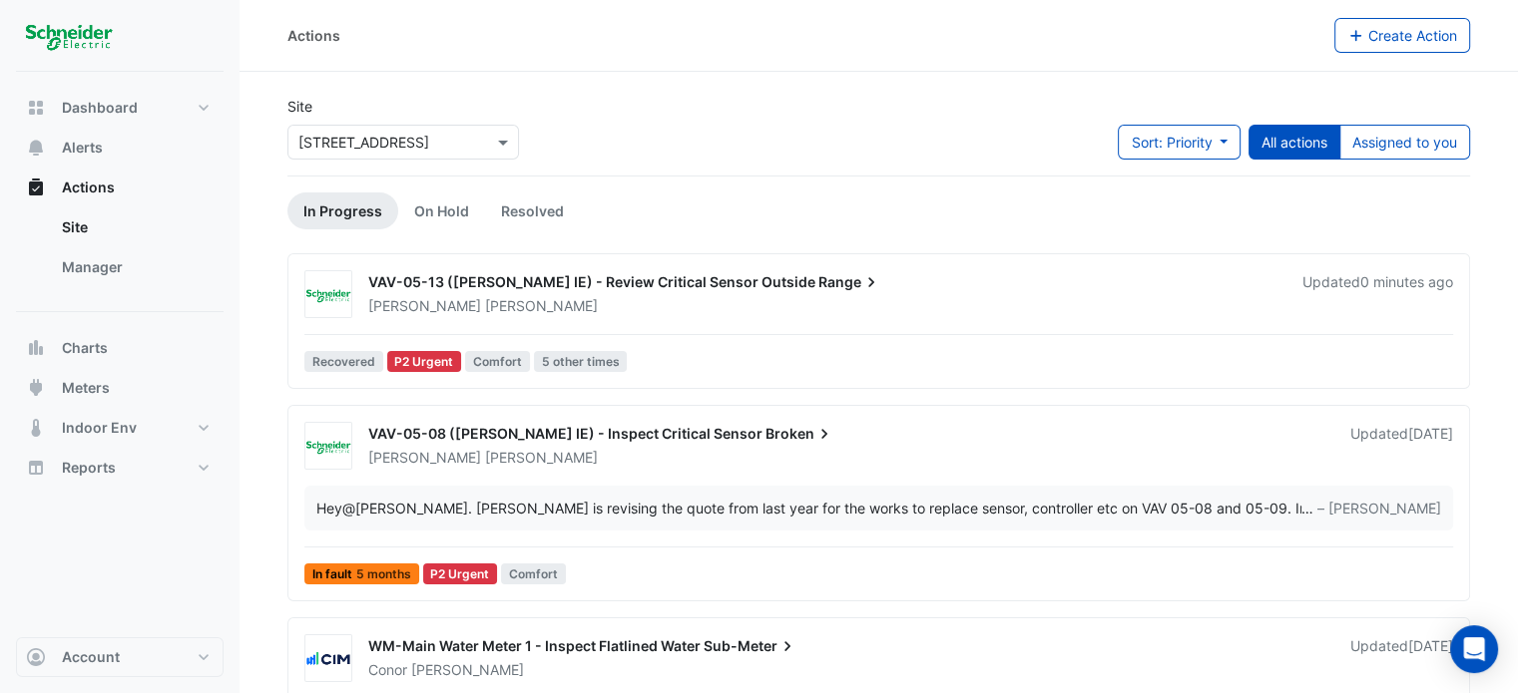
click at [592, 282] on span "VAV-05-13 ([PERSON_NAME] IE) - Review Critical Sensor Outside" at bounding box center [591, 281] width 447 height 17
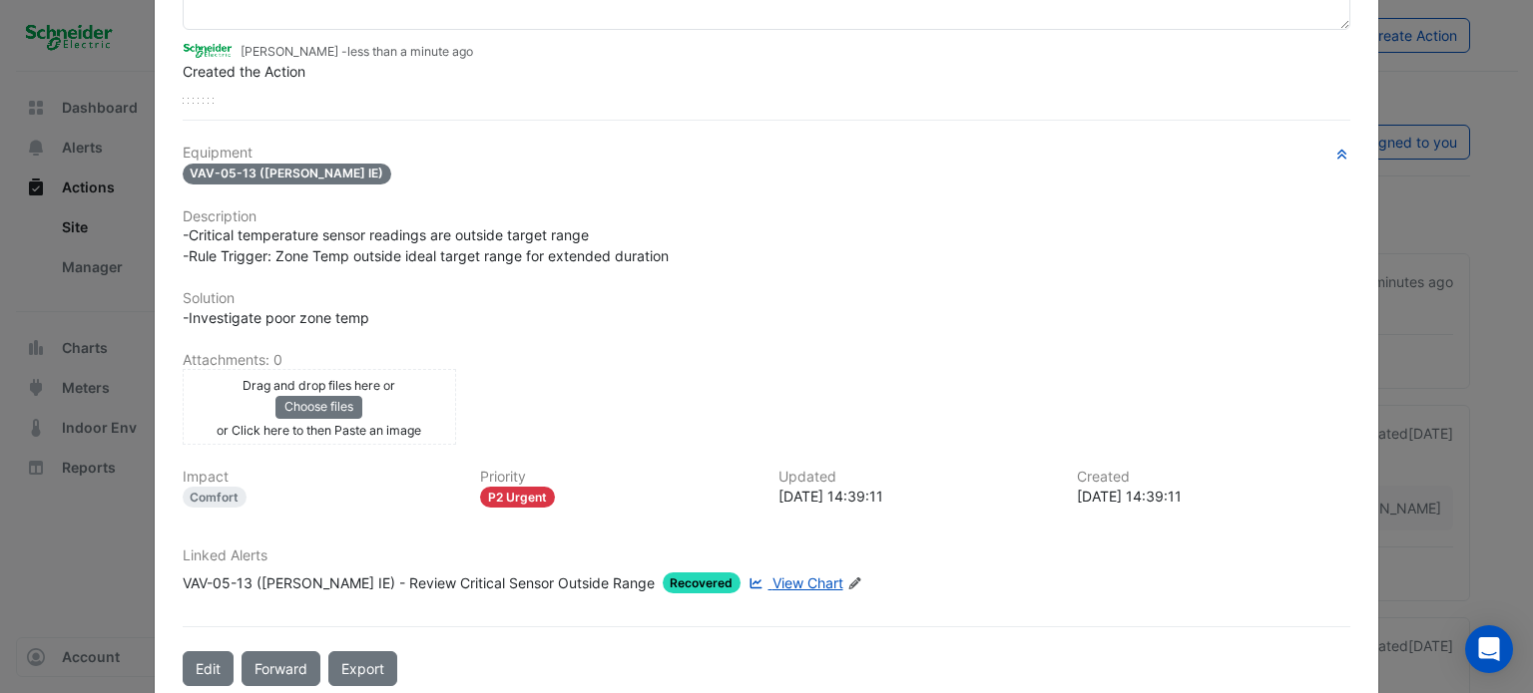
scroll to position [228, 0]
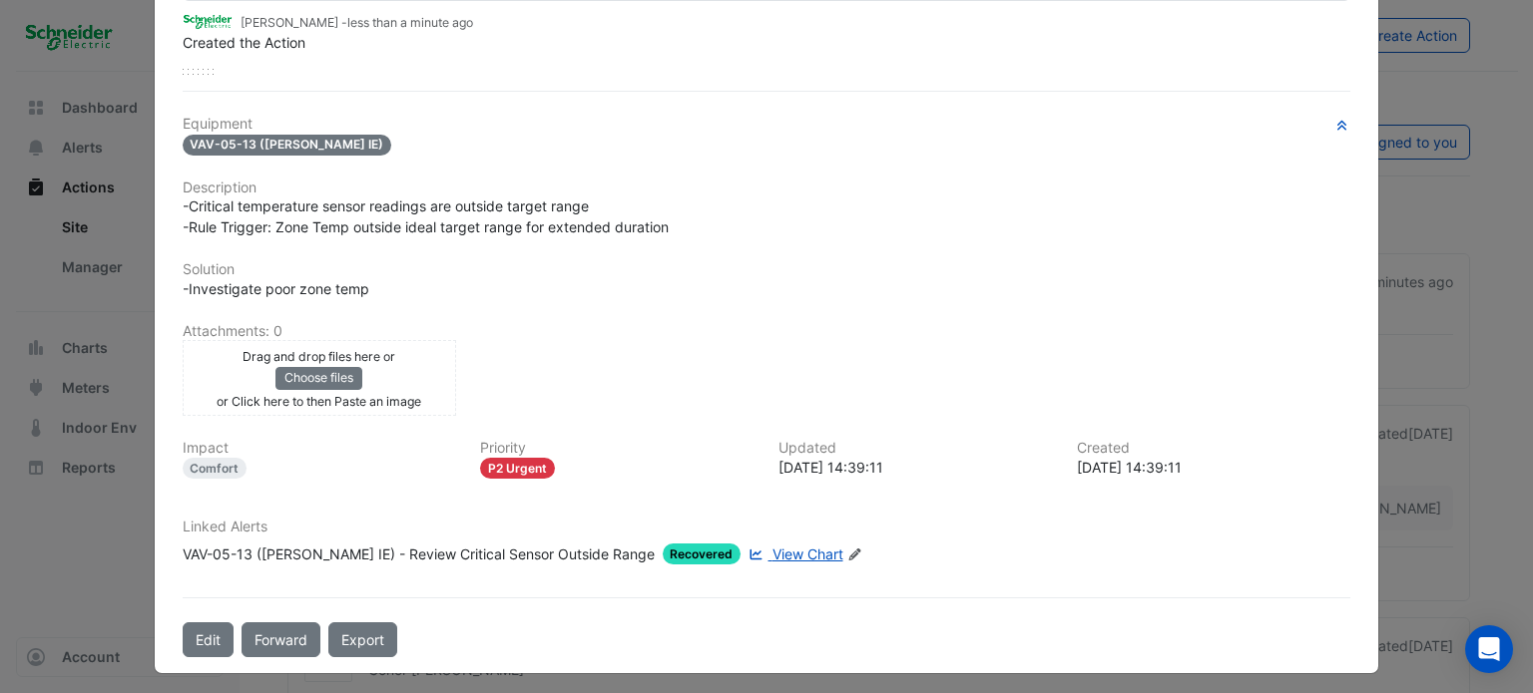
click at [744, 545] on link "View Chart" at bounding box center [793, 554] width 98 height 21
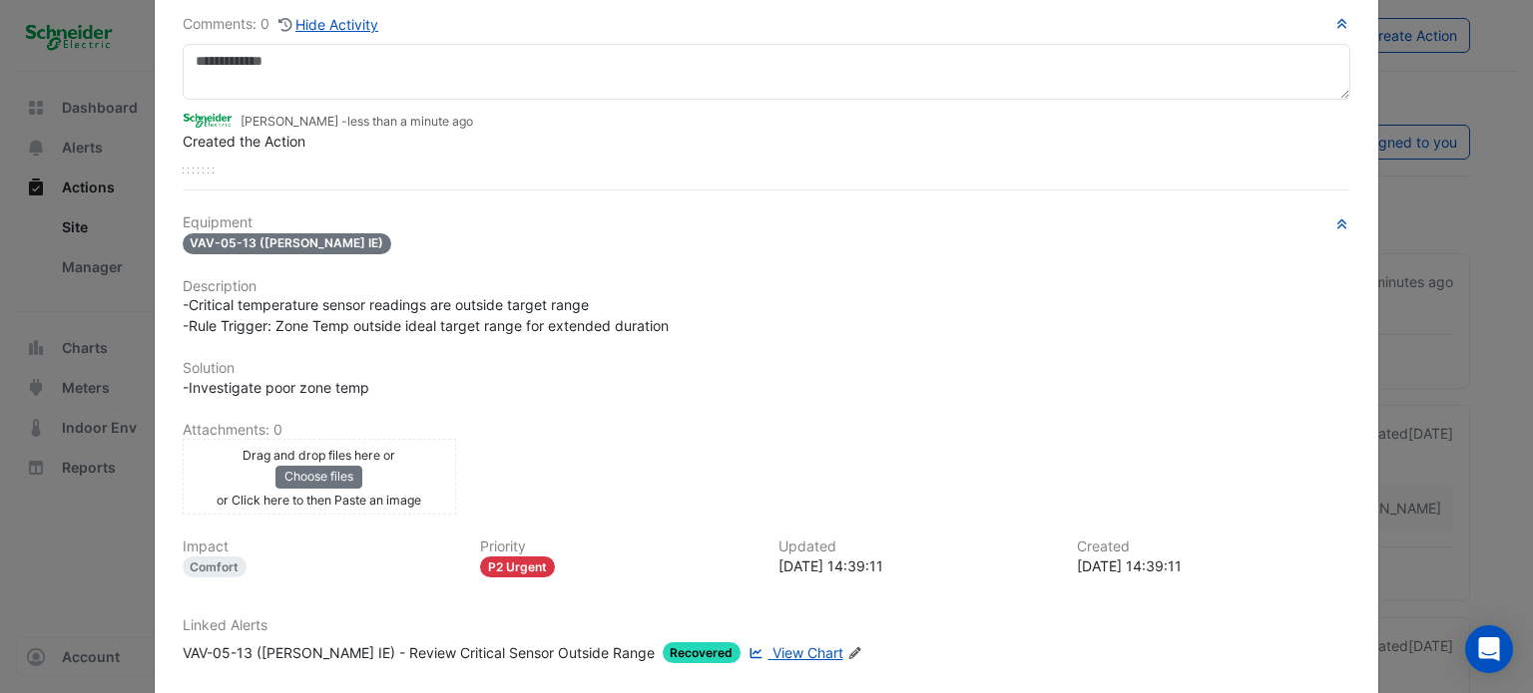
scroll to position [128, 0]
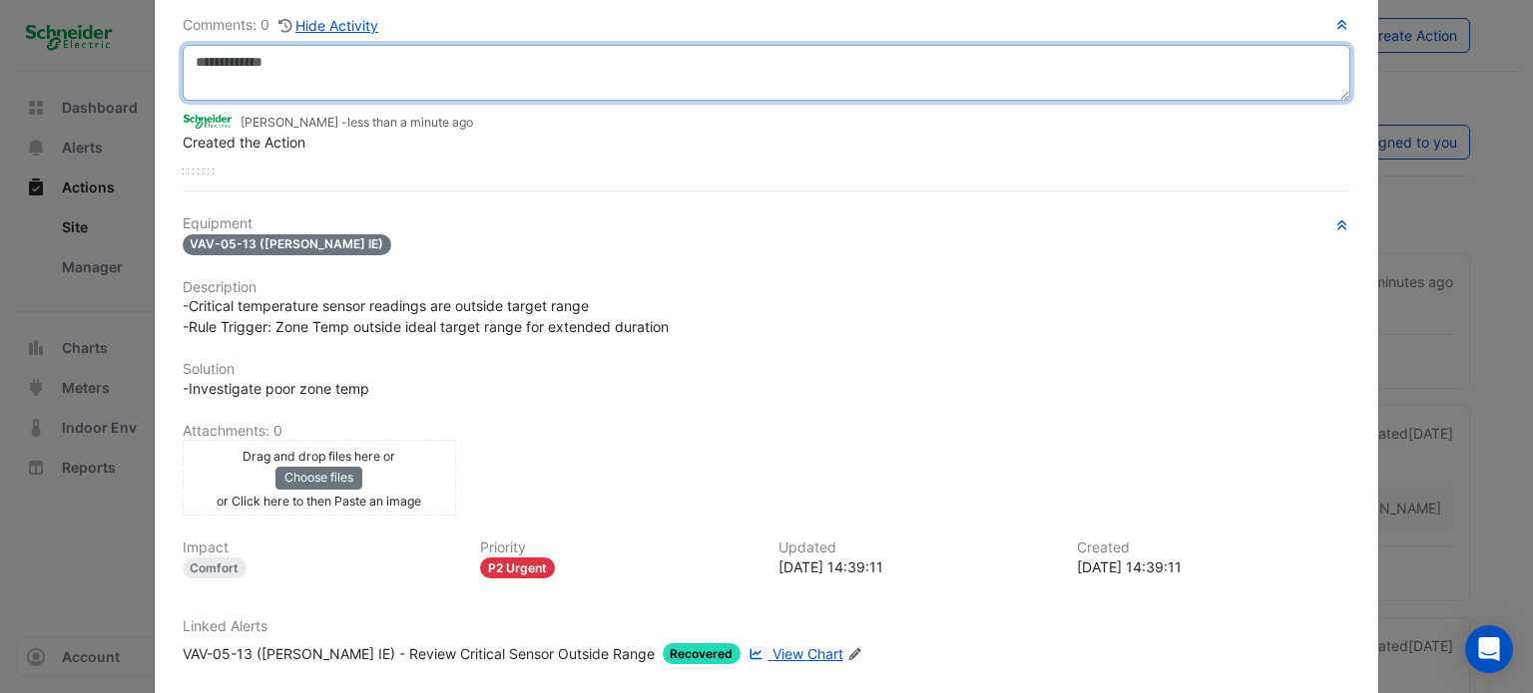
click at [362, 55] on textarea at bounding box center [767, 73] width 1168 height 56
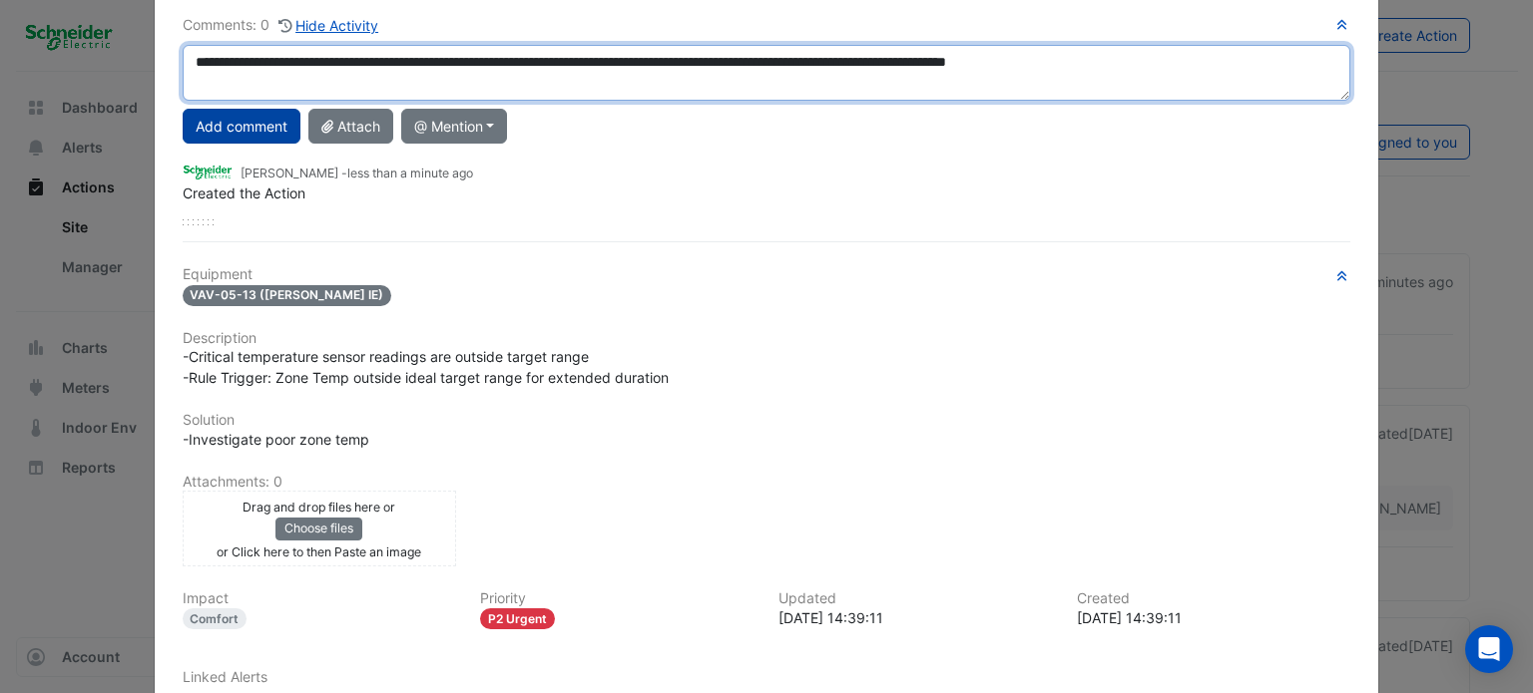
type textarea "**********"
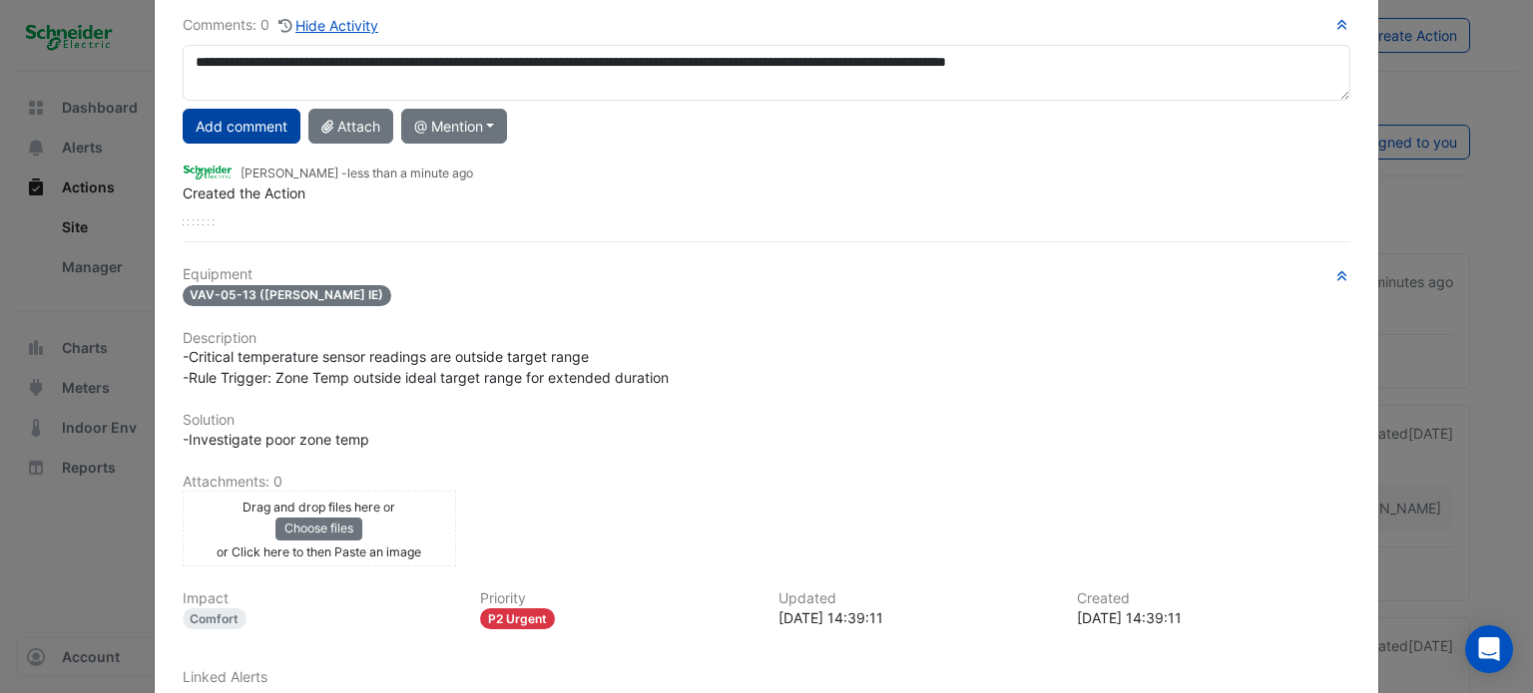
click at [249, 121] on button "Add comment" at bounding box center [242, 126] width 118 height 35
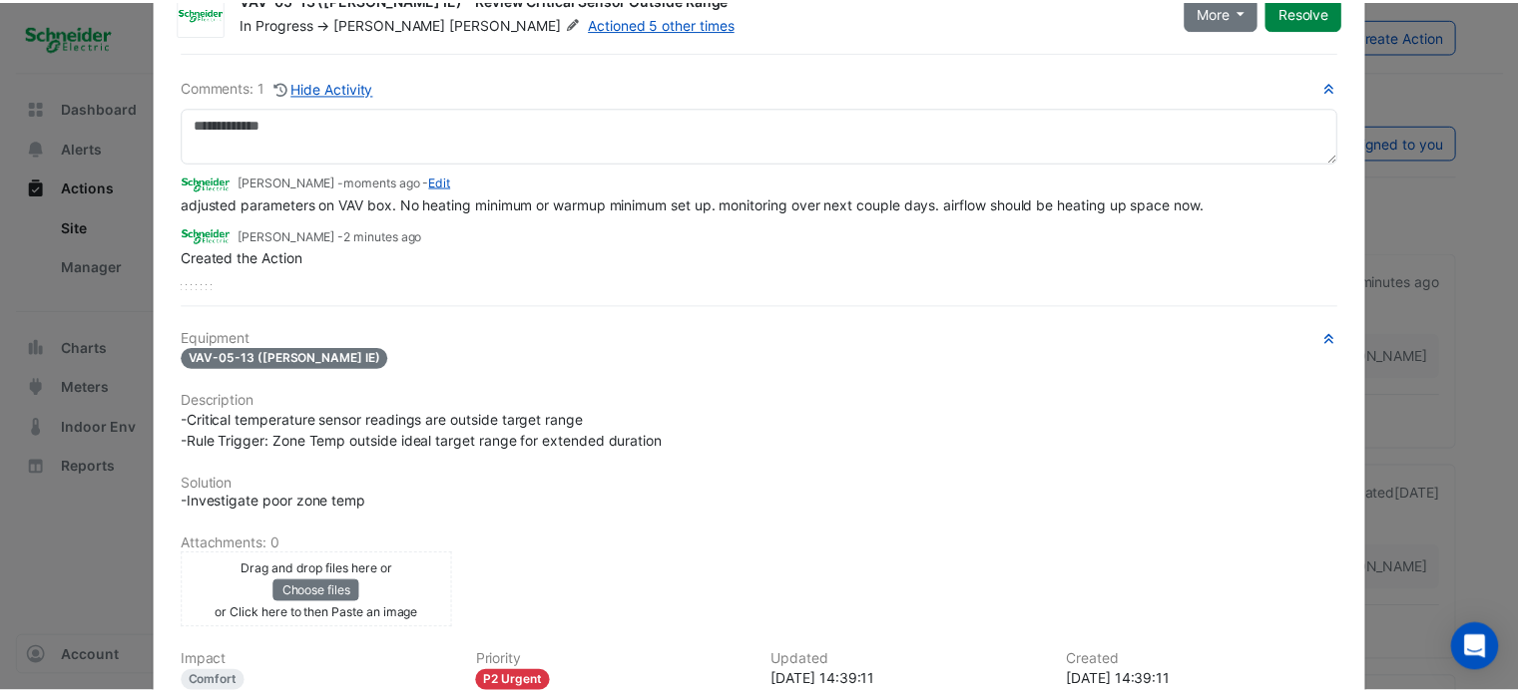
scroll to position [0, 0]
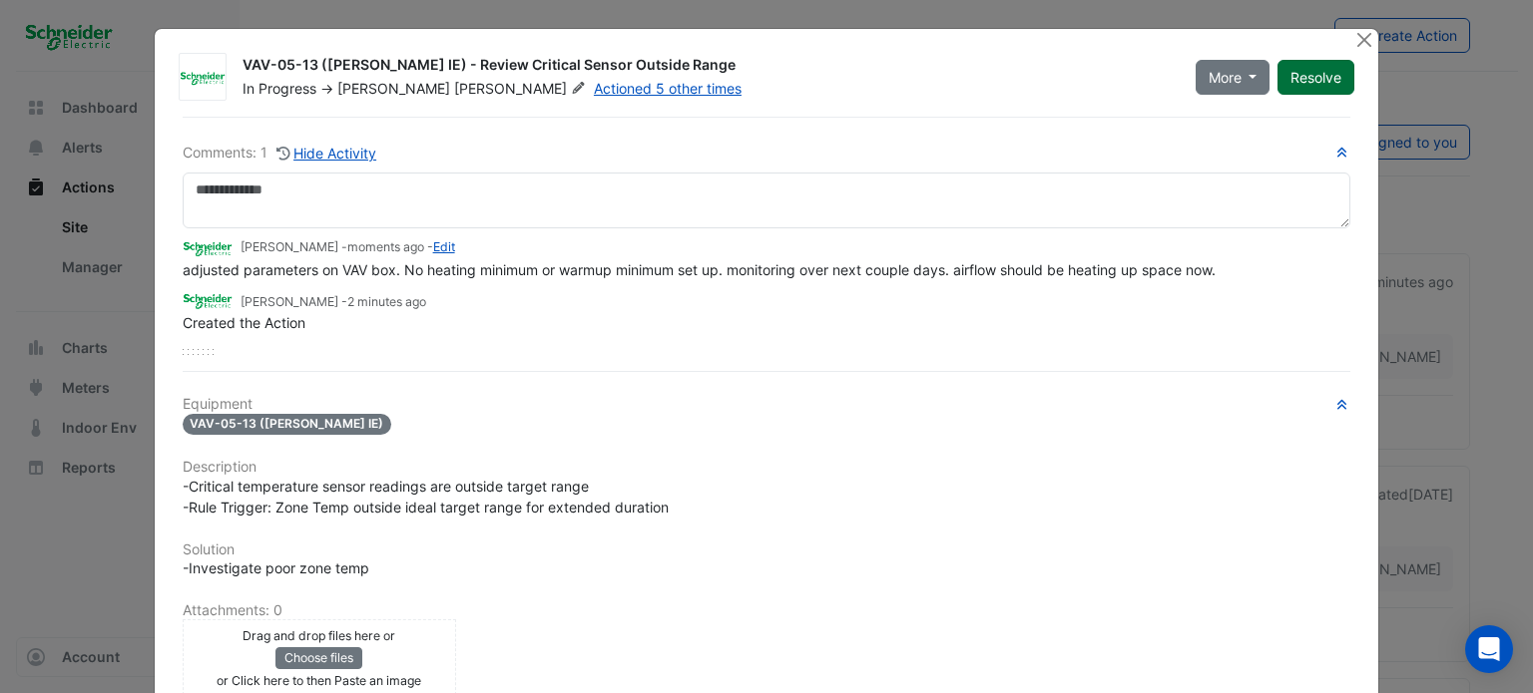
click at [1290, 75] on button "Resolve" at bounding box center [1315, 77] width 77 height 35
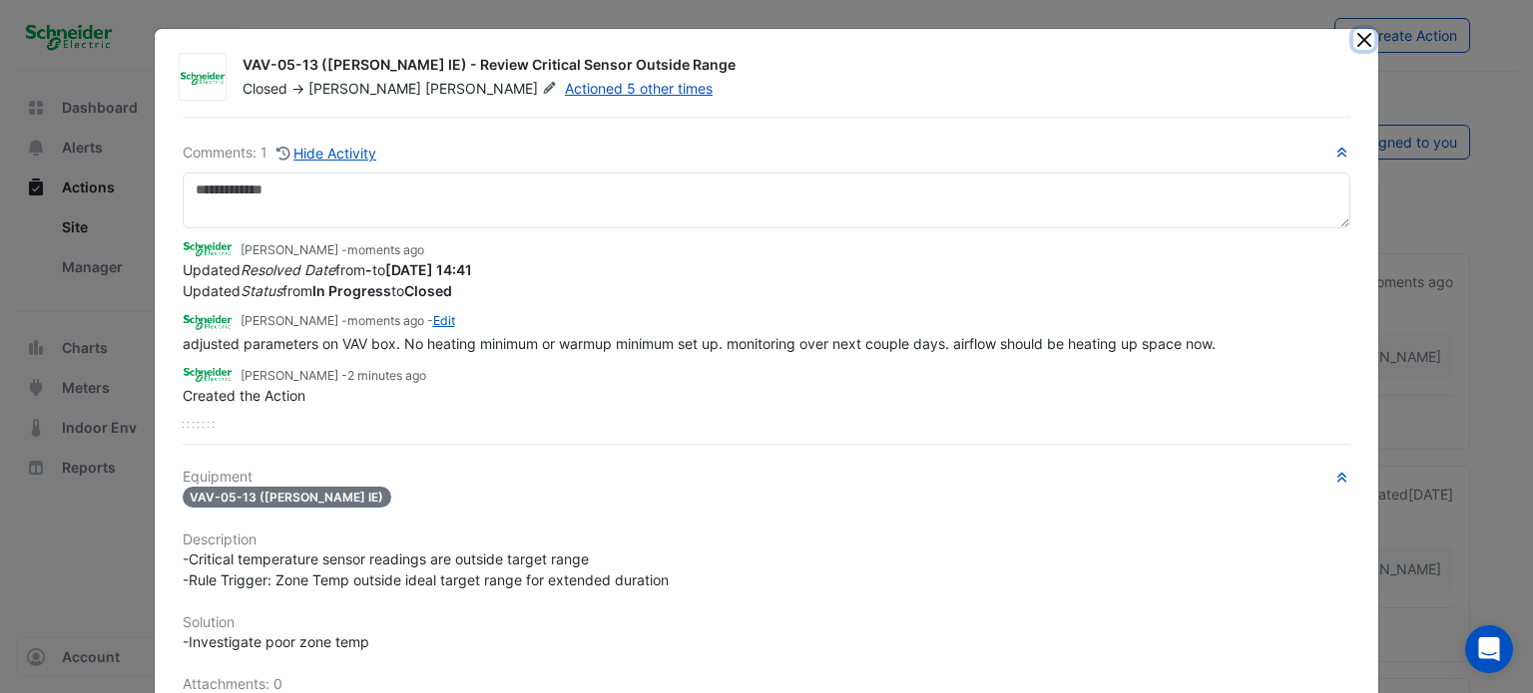
click at [1357, 39] on button "Close" at bounding box center [1363, 39] width 21 height 21
